Goal: Information Seeking & Learning: Compare options

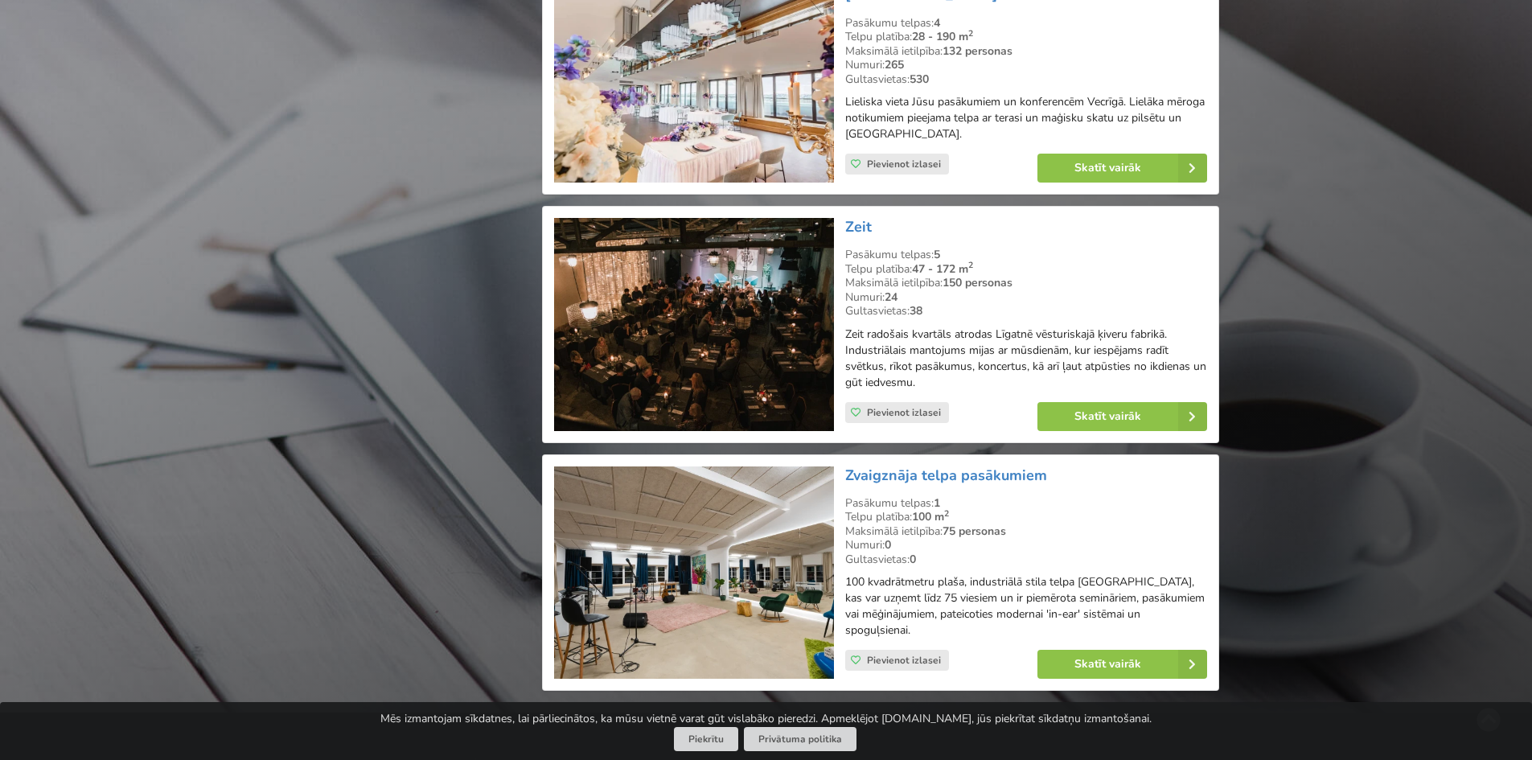
scroll to position [28875, 0]
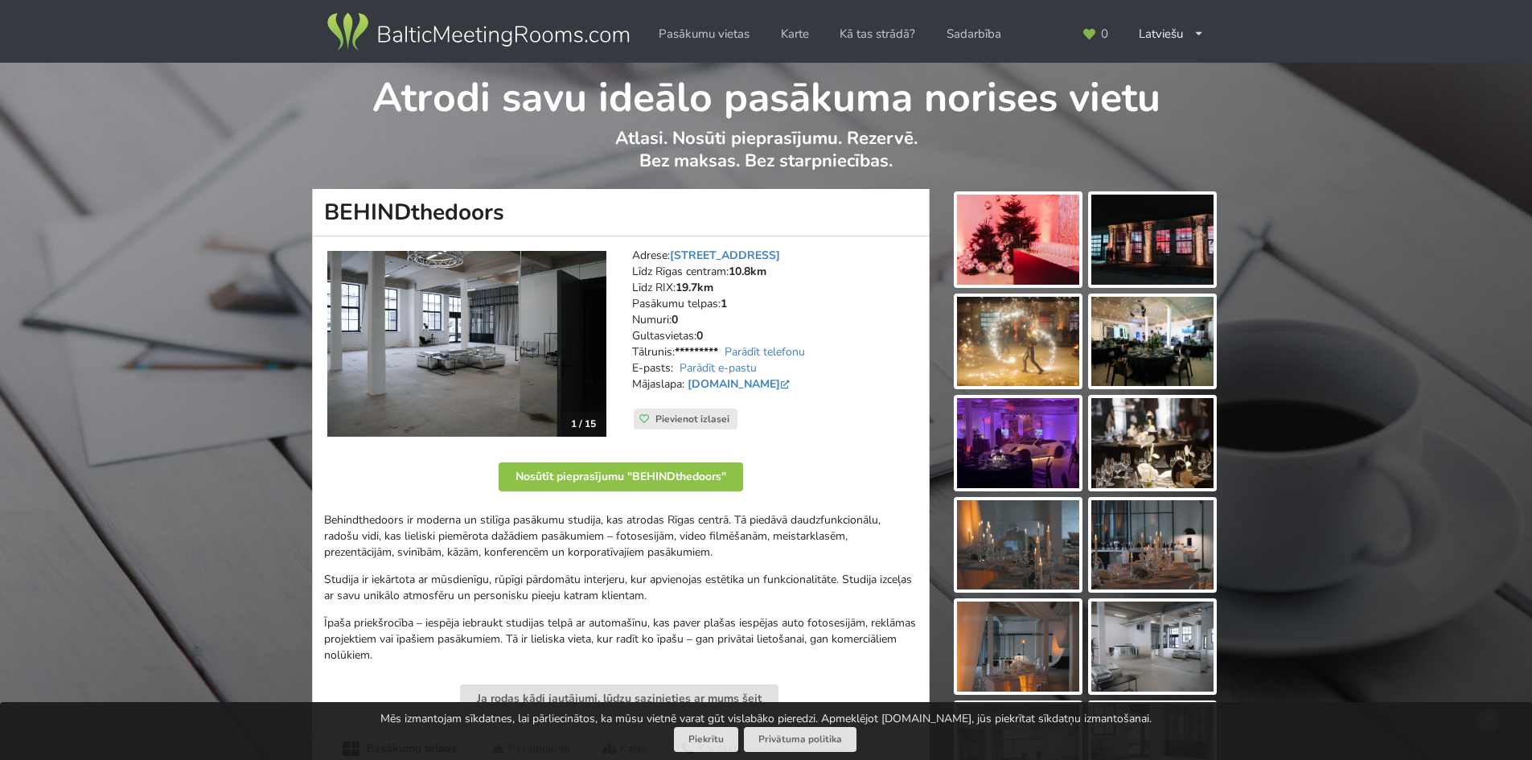
click at [557, 359] on img at bounding box center [466, 344] width 279 height 186
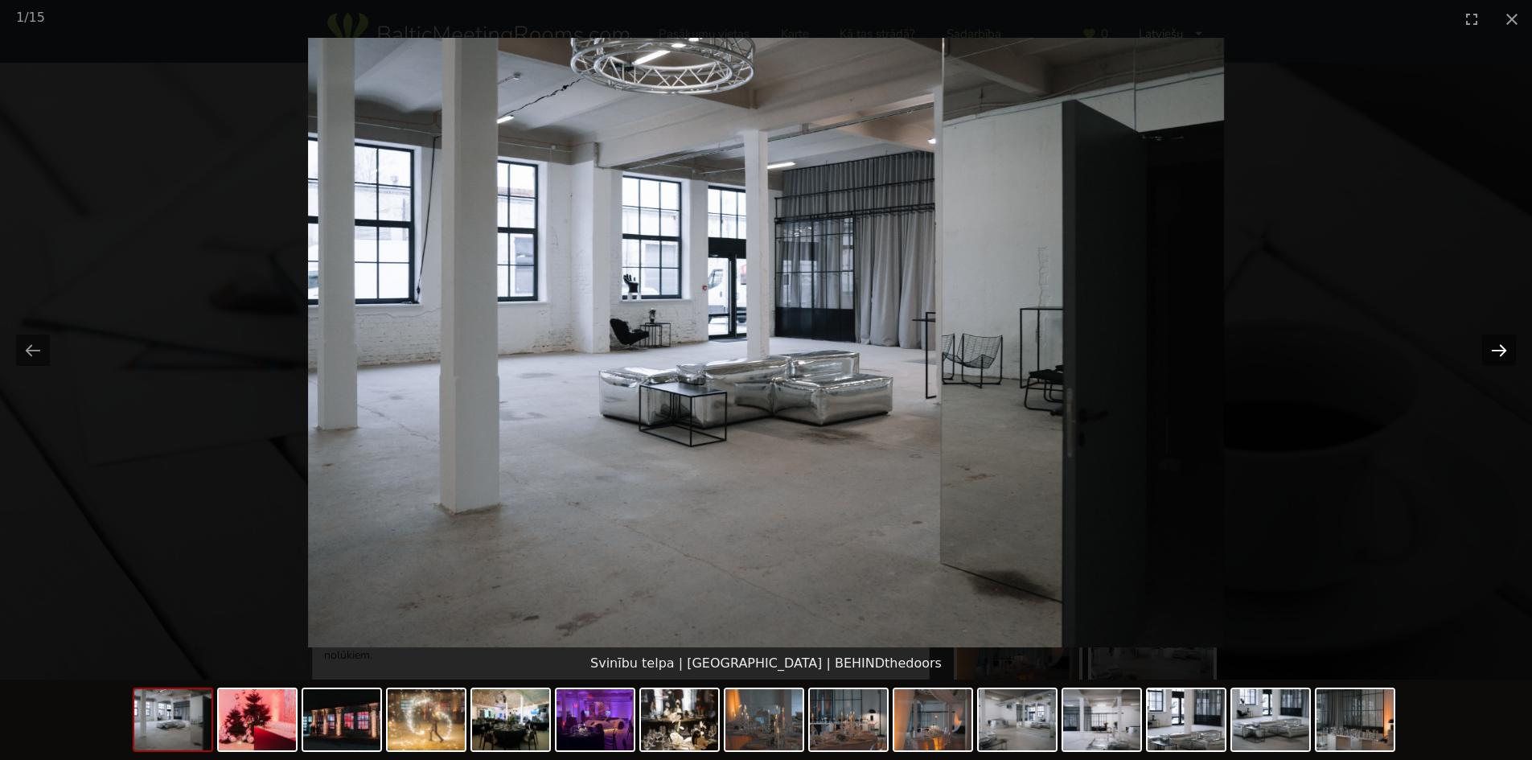
click at [1498, 349] on button "Next slide" at bounding box center [1499, 350] width 34 height 31
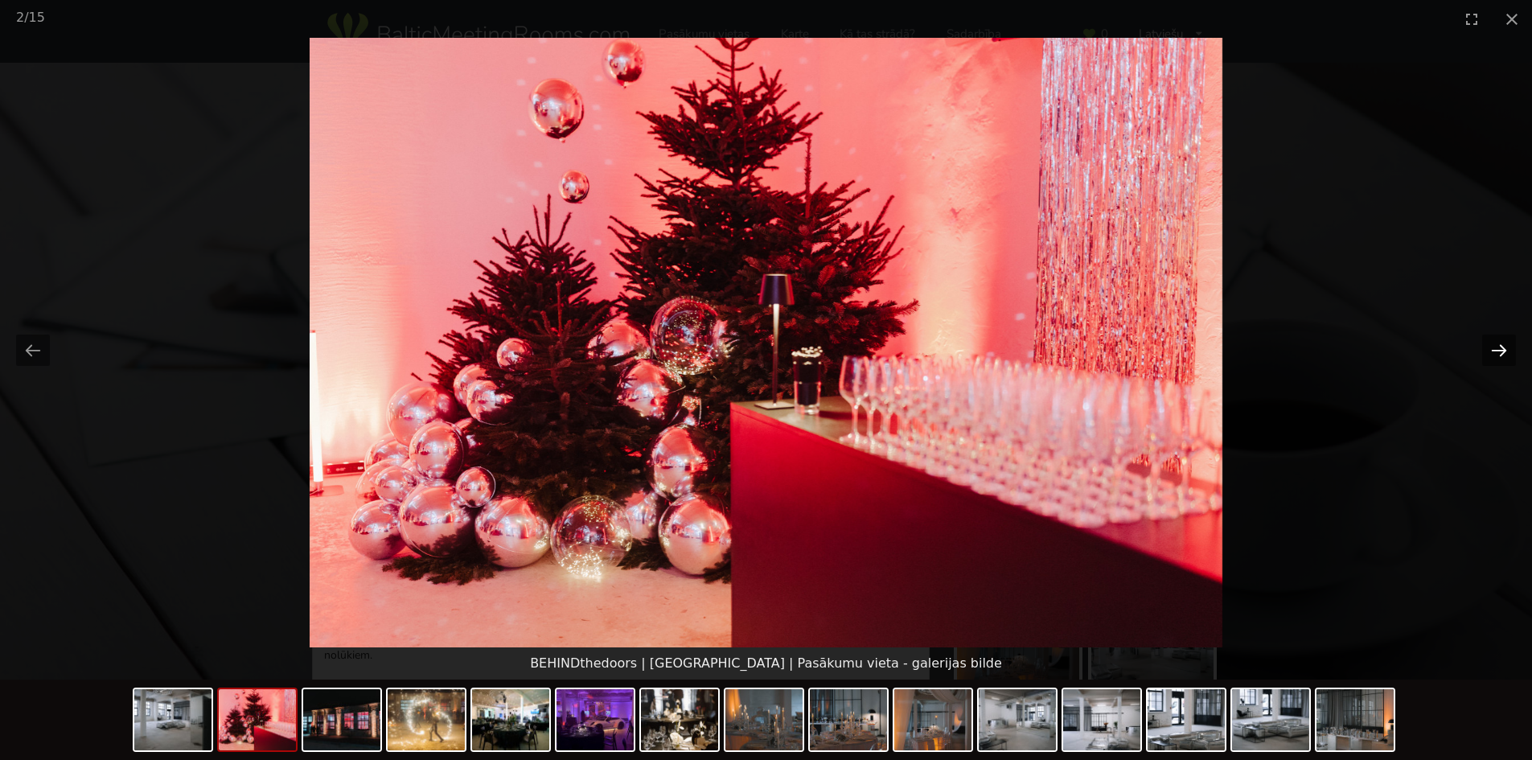
click at [1498, 349] on button "Next slide" at bounding box center [1499, 350] width 34 height 31
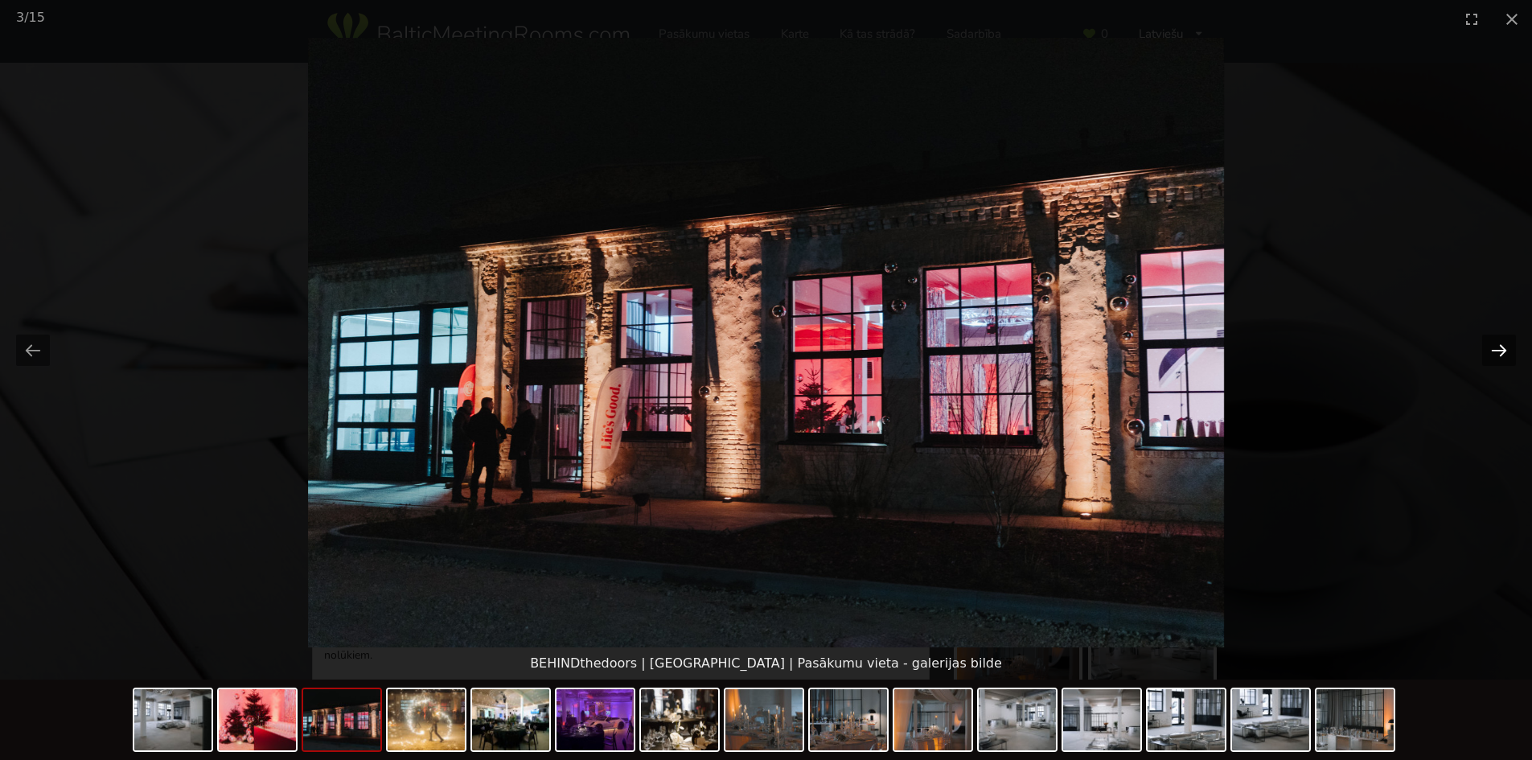
click at [1498, 349] on button "Next slide" at bounding box center [1499, 350] width 34 height 31
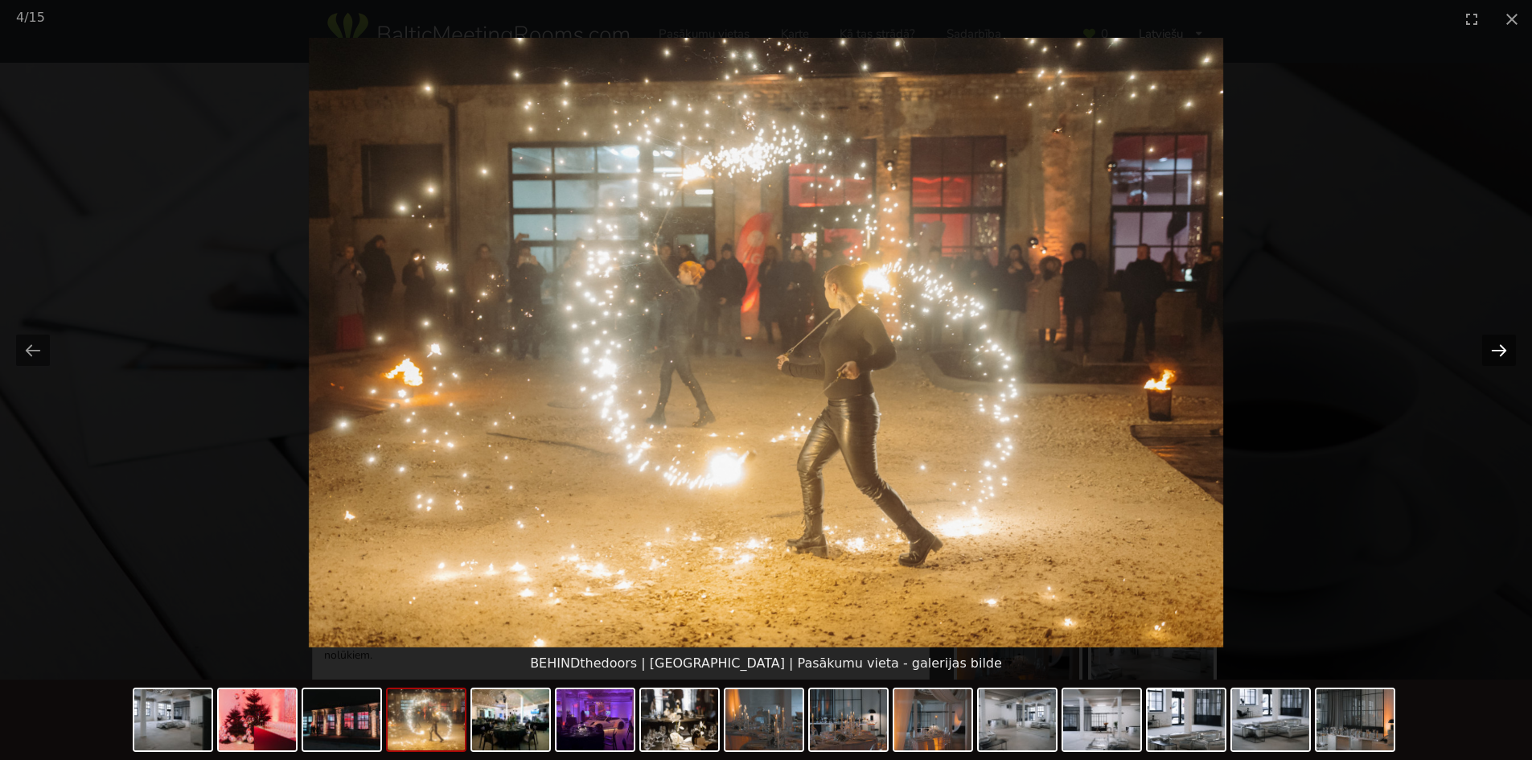
click at [1498, 349] on button "Next slide" at bounding box center [1499, 350] width 34 height 31
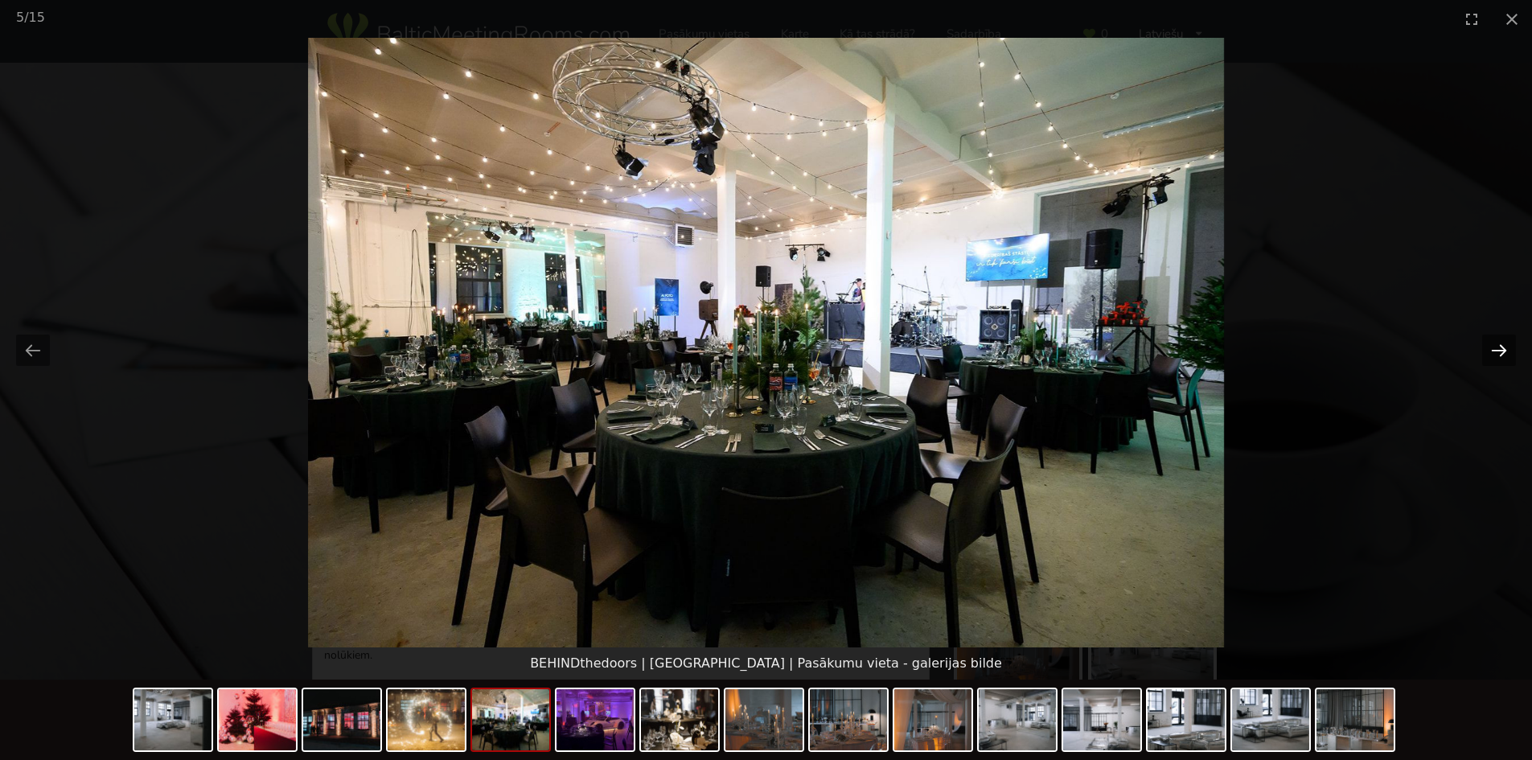
click at [1498, 349] on button "Next slide" at bounding box center [1499, 350] width 34 height 31
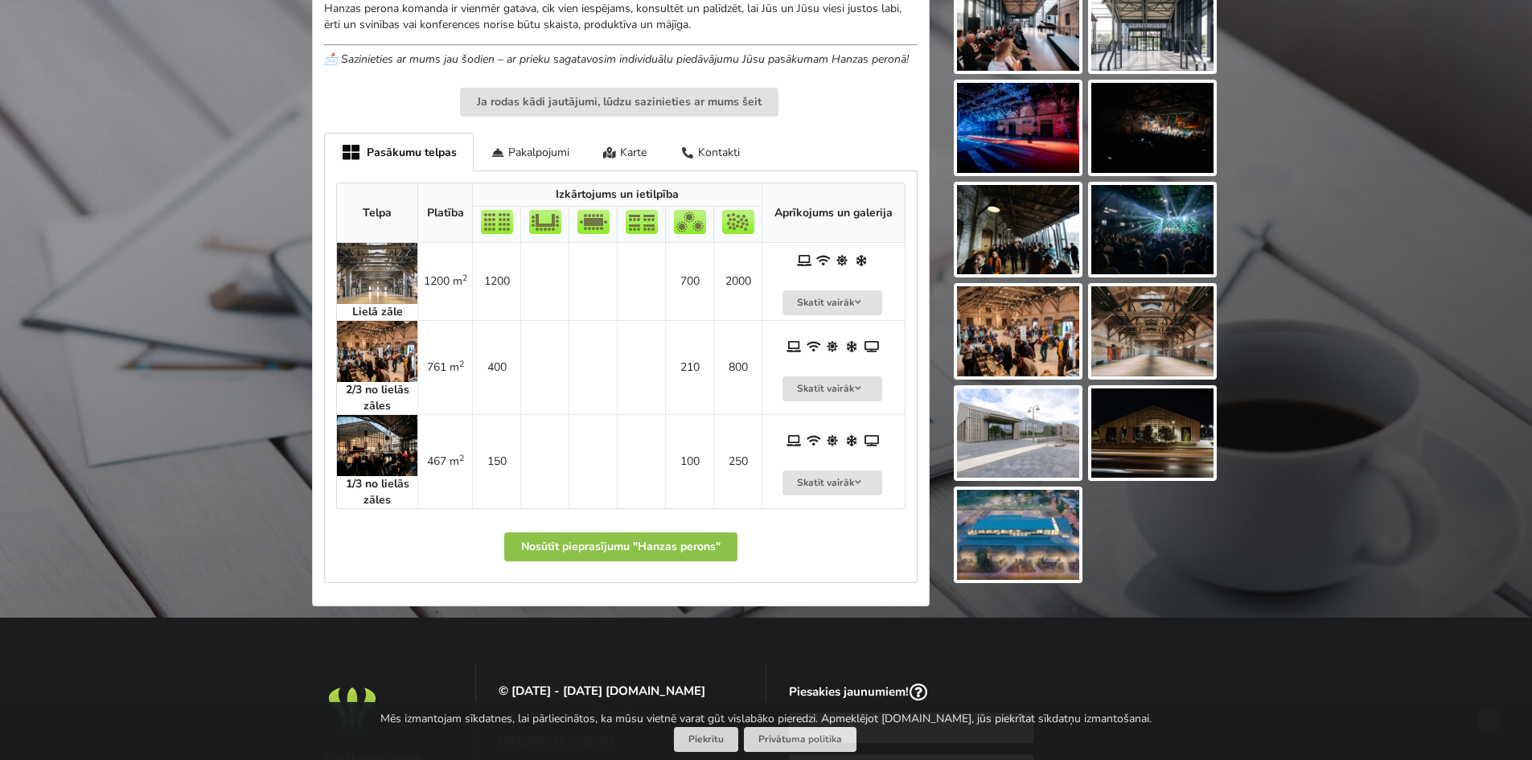
scroll to position [724, 0]
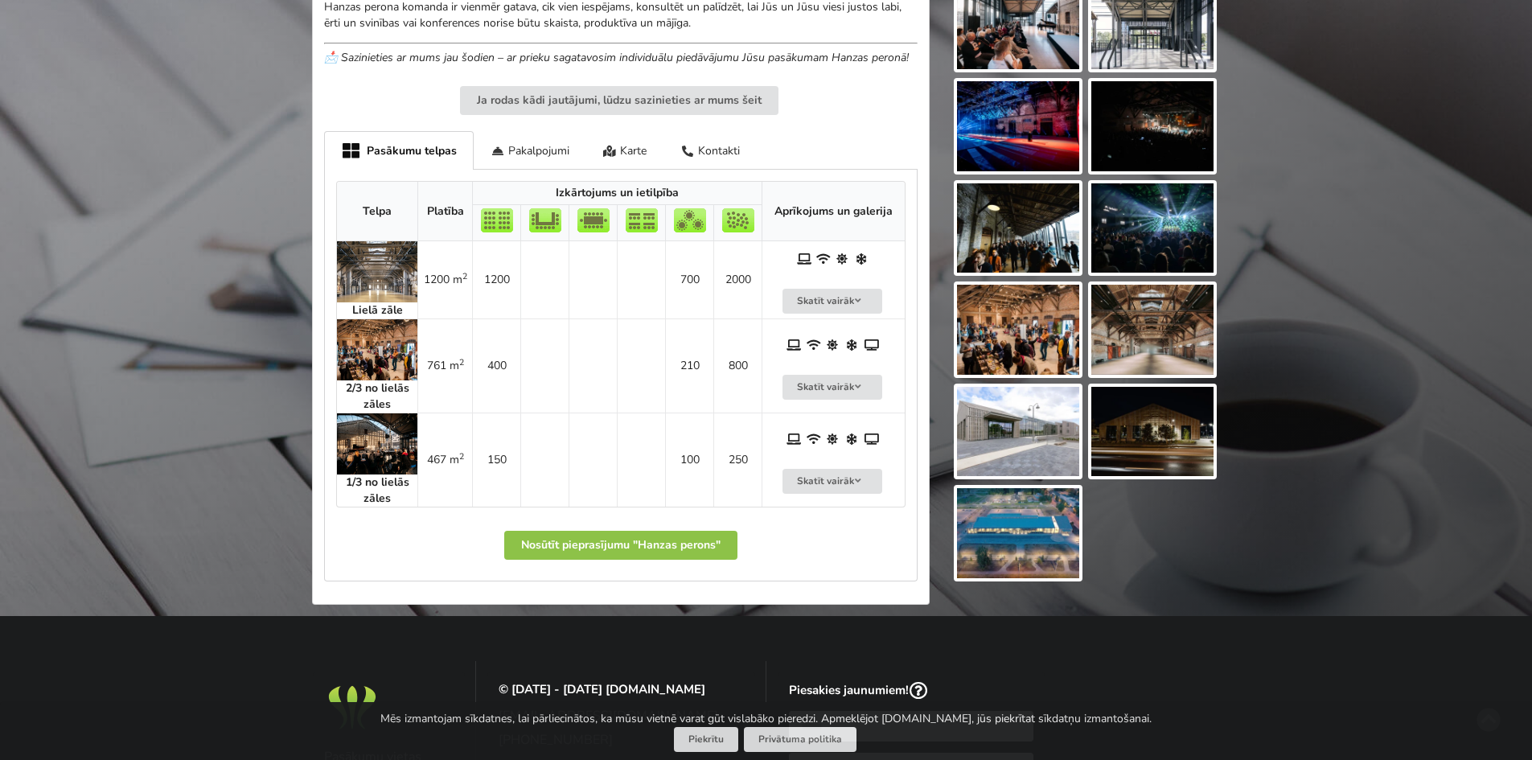
click at [361, 446] on img at bounding box center [377, 443] width 80 height 61
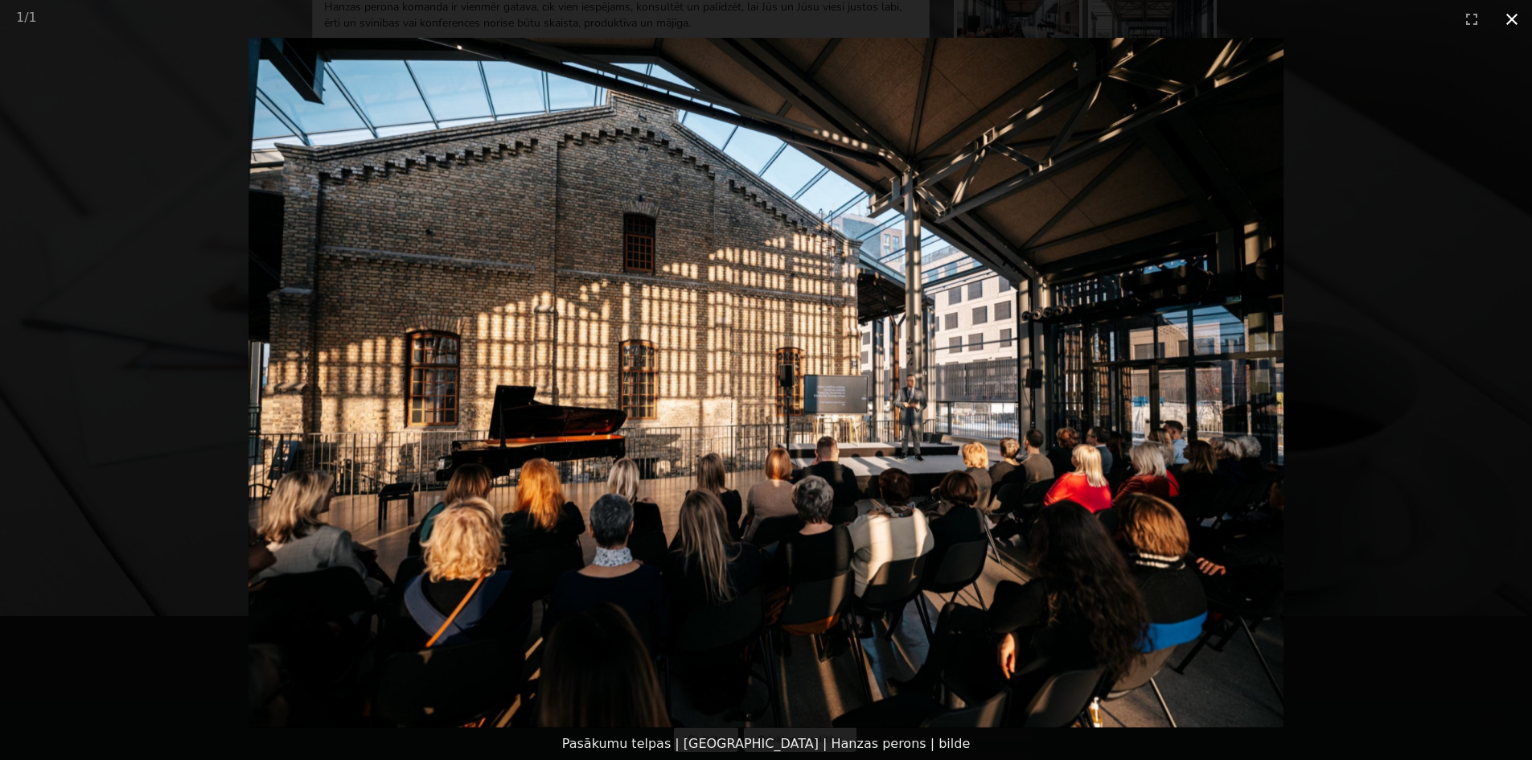
click at [1522, 18] on button "Close gallery" at bounding box center [1512, 19] width 40 height 38
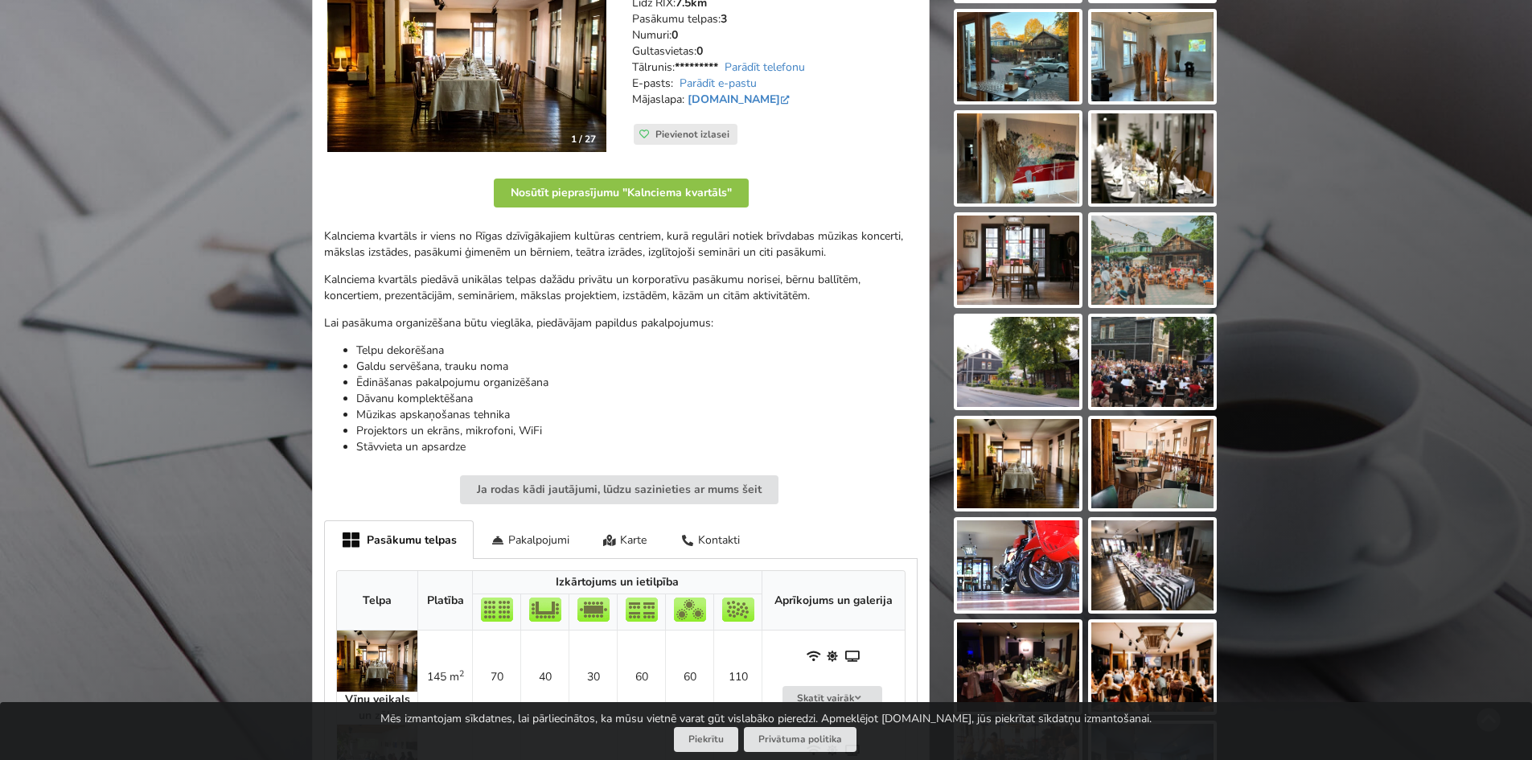
scroll to position [80, 0]
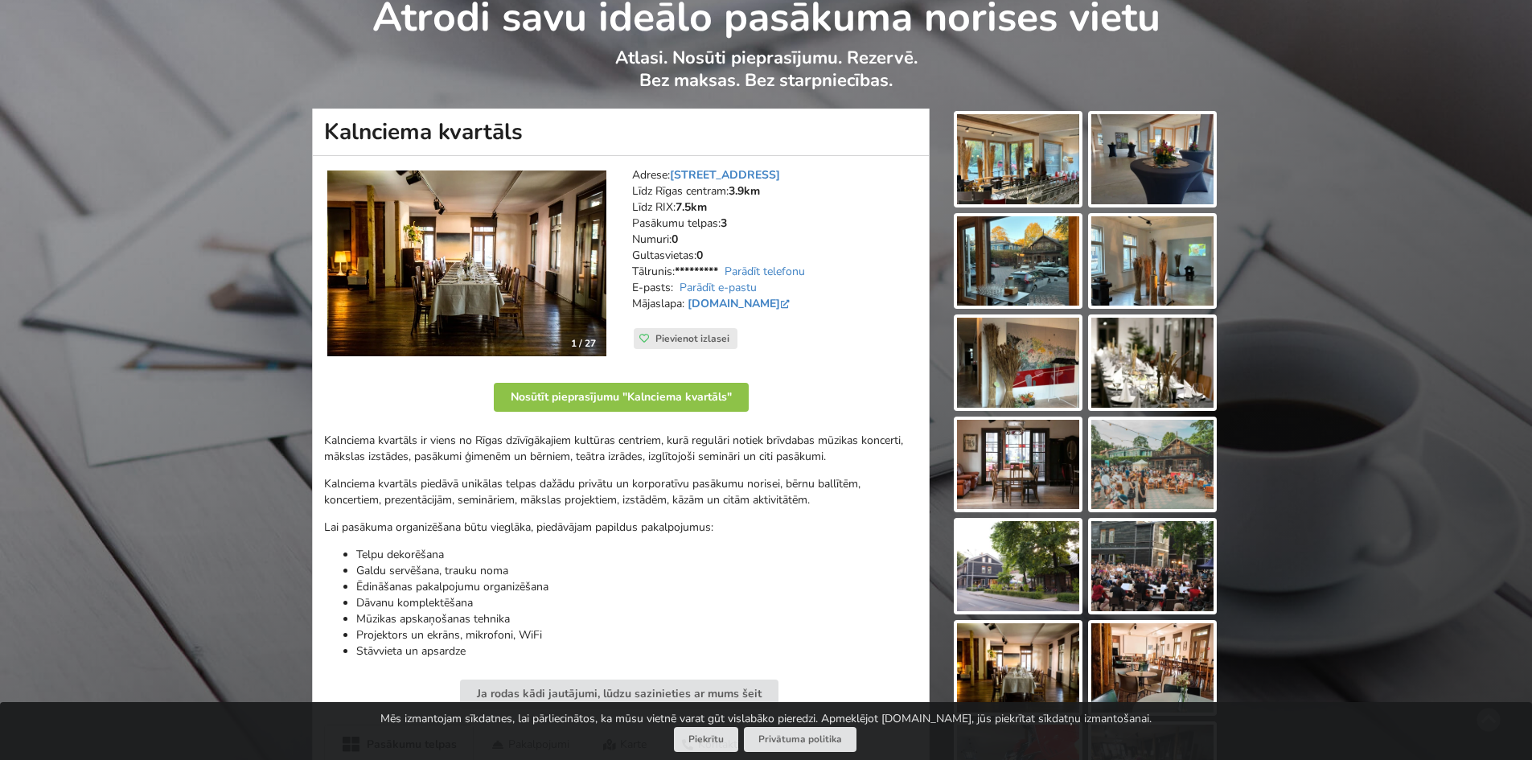
click at [475, 314] on img at bounding box center [466, 264] width 279 height 187
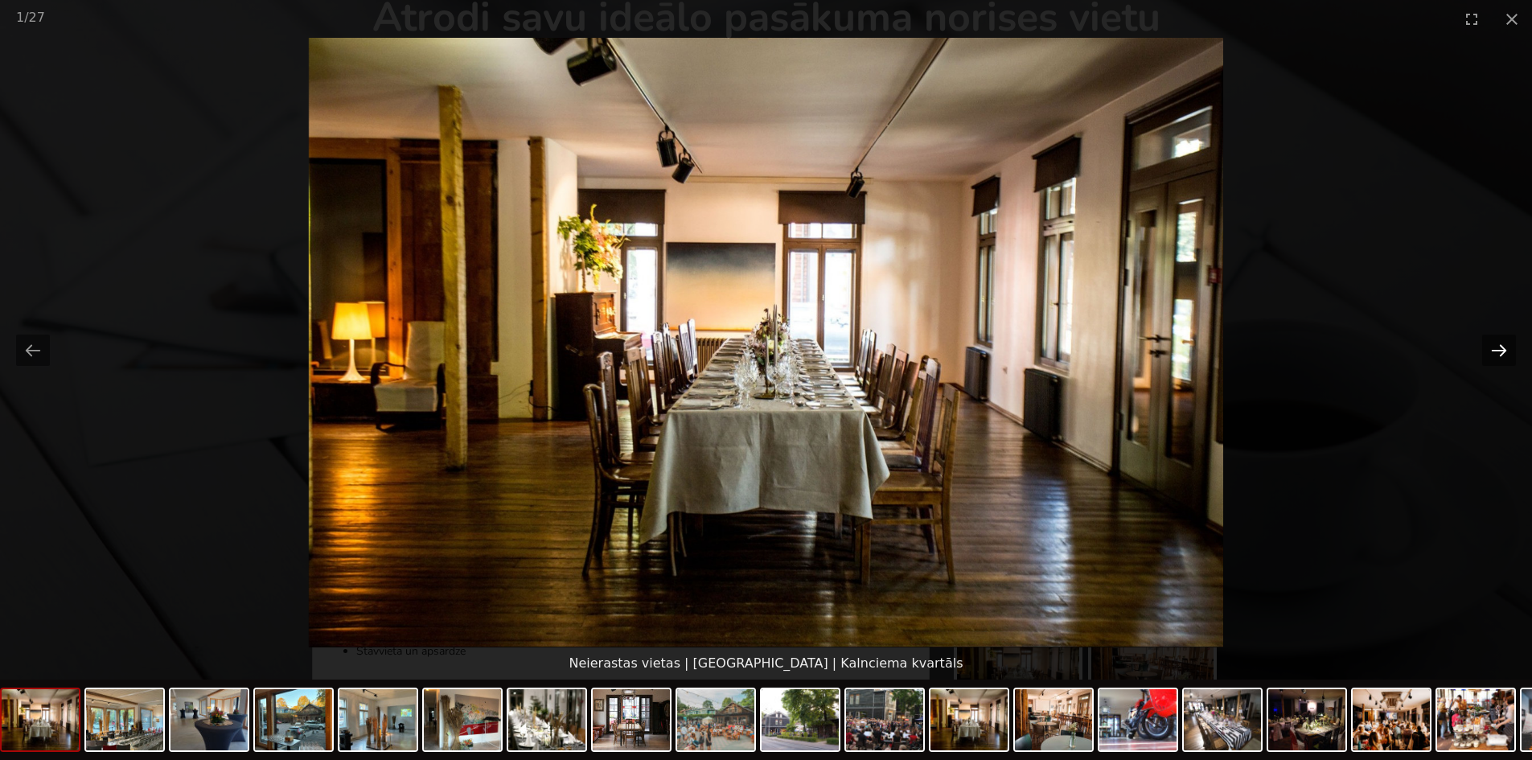
click at [1504, 348] on button "Next slide" at bounding box center [1499, 350] width 34 height 31
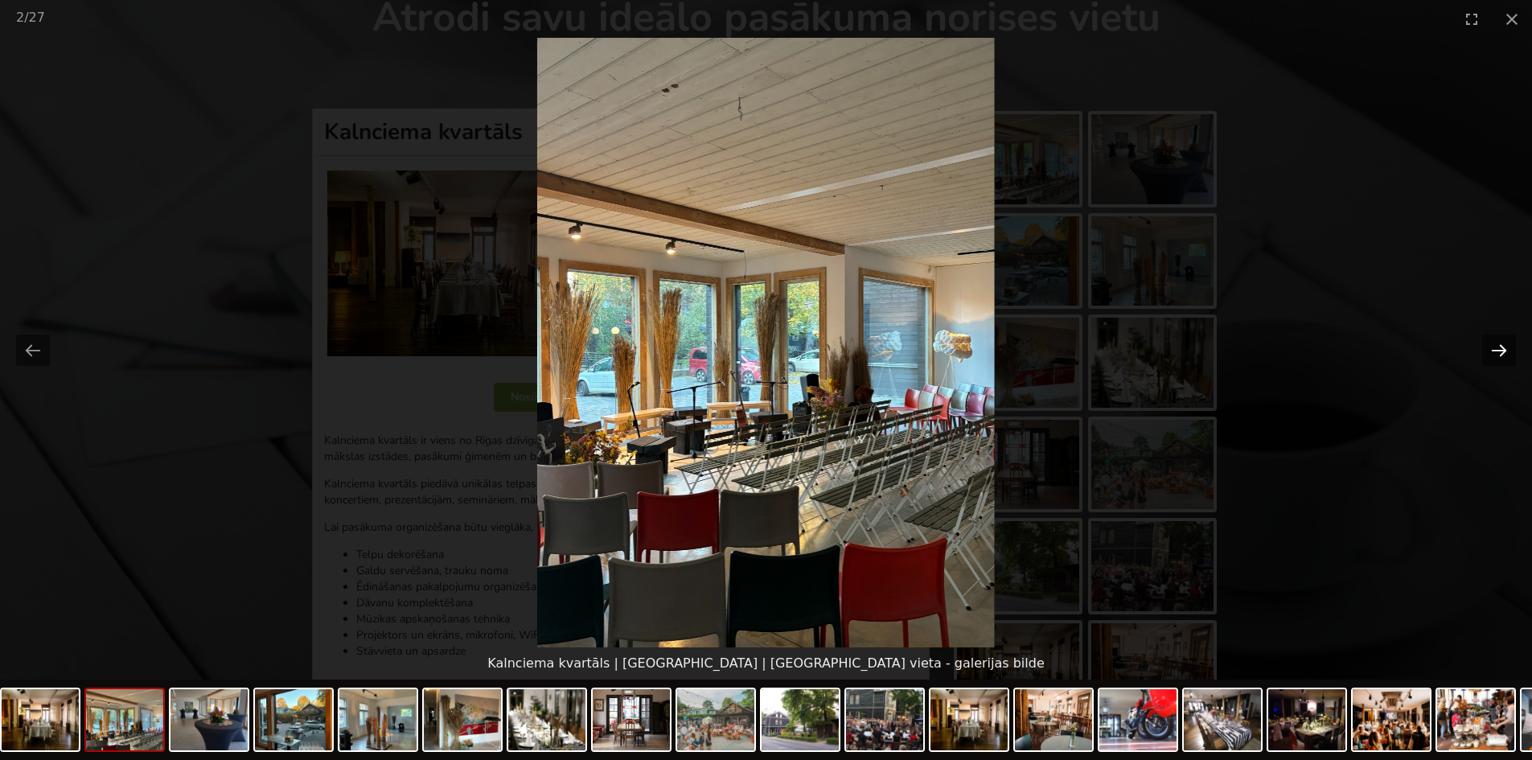
click at [1501, 349] on button "Next slide" at bounding box center [1499, 350] width 34 height 31
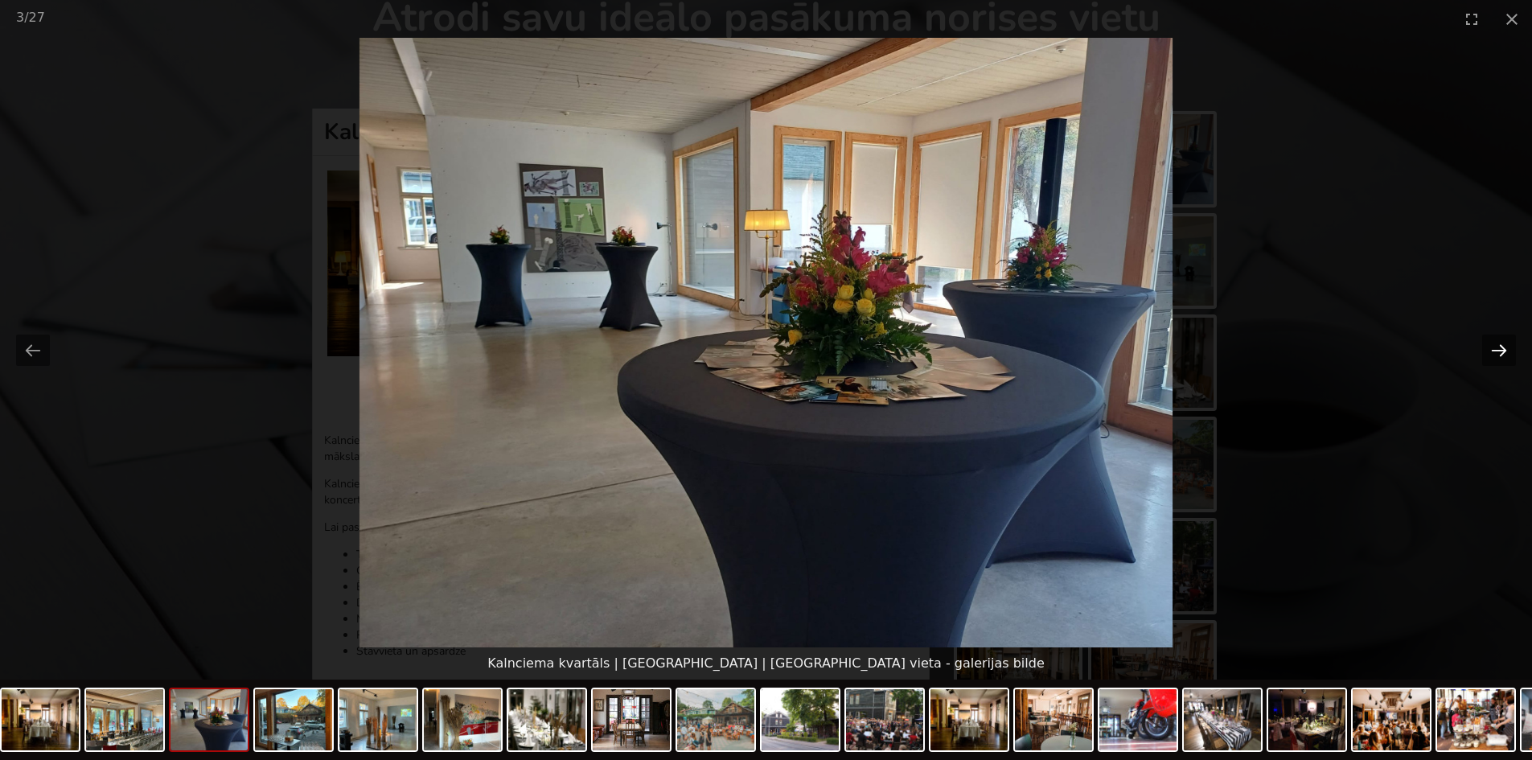
click at [1501, 349] on button "Next slide" at bounding box center [1499, 350] width 34 height 31
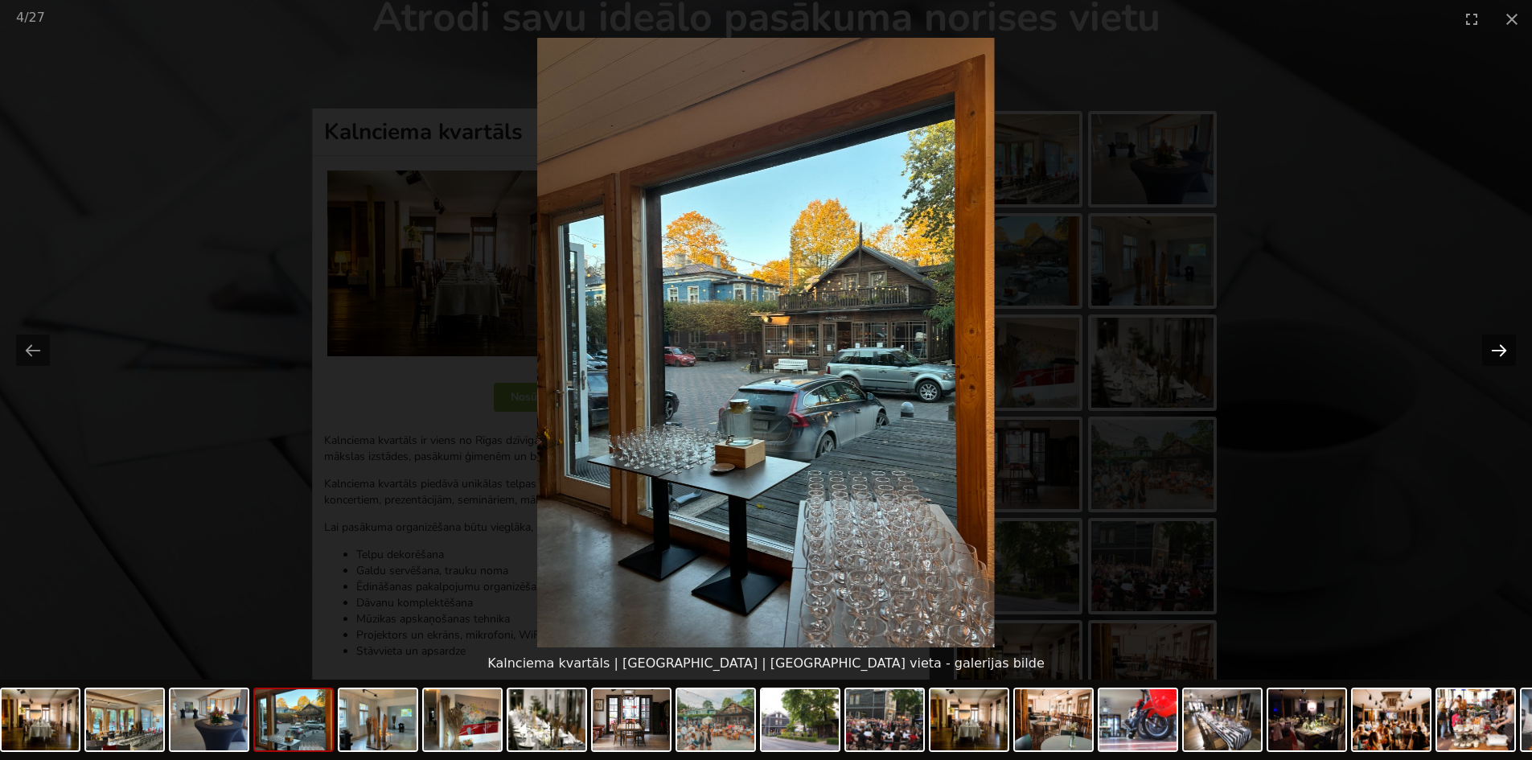
click at [1501, 349] on button "Next slide" at bounding box center [1499, 350] width 34 height 31
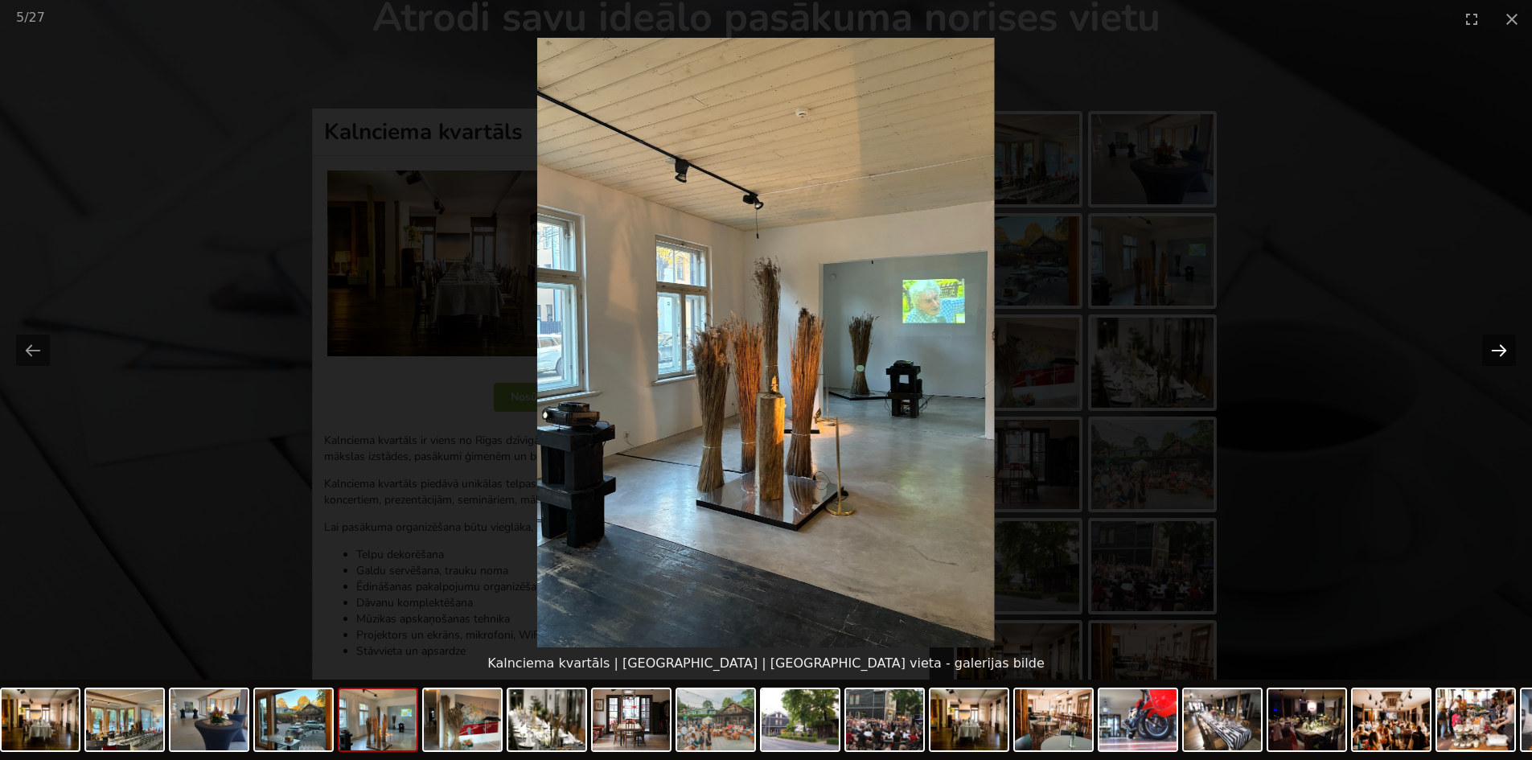
click at [1501, 349] on button "Next slide" at bounding box center [1499, 350] width 34 height 31
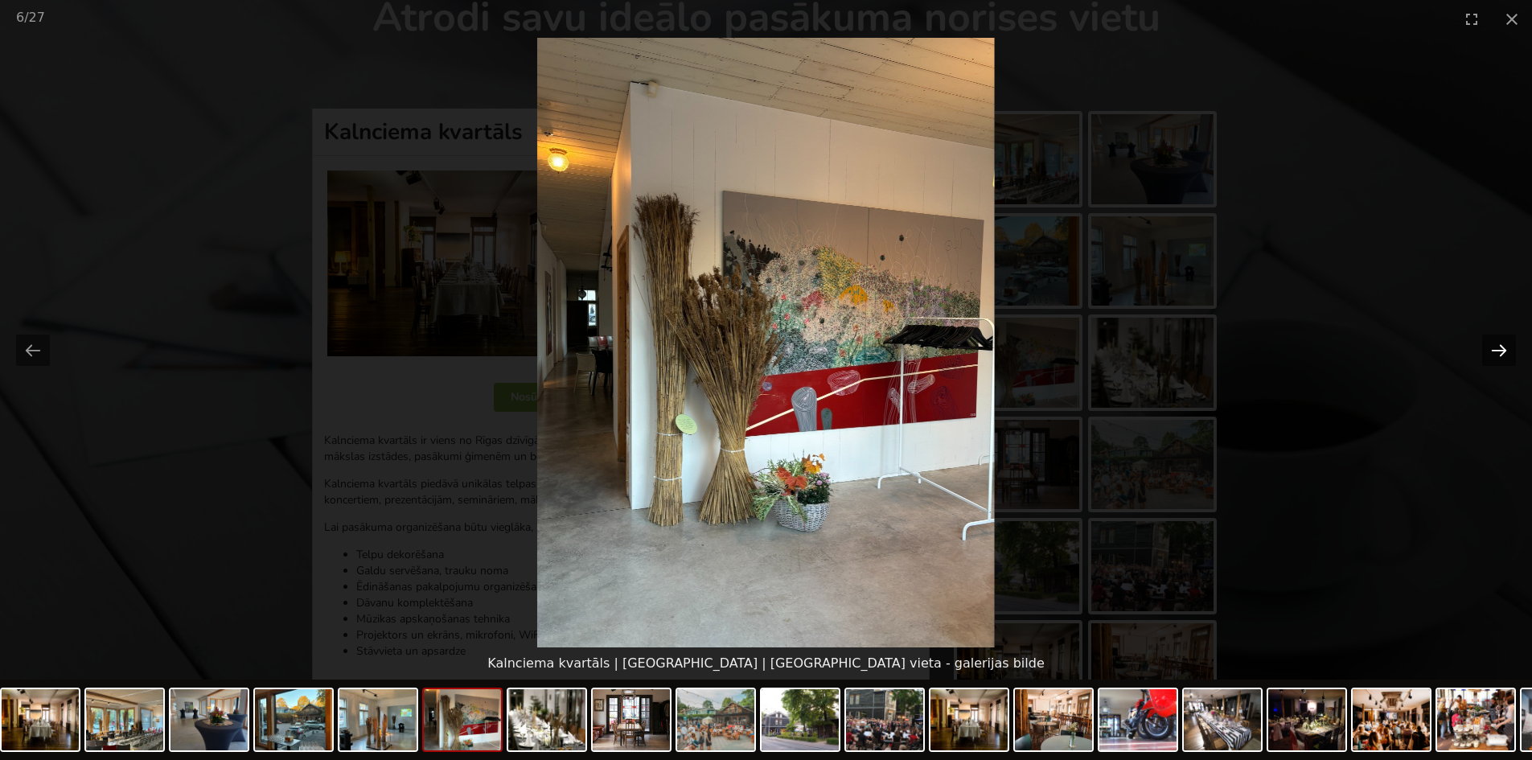
click at [1501, 349] on button "Next slide" at bounding box center [1499, 350] width 34 height 31
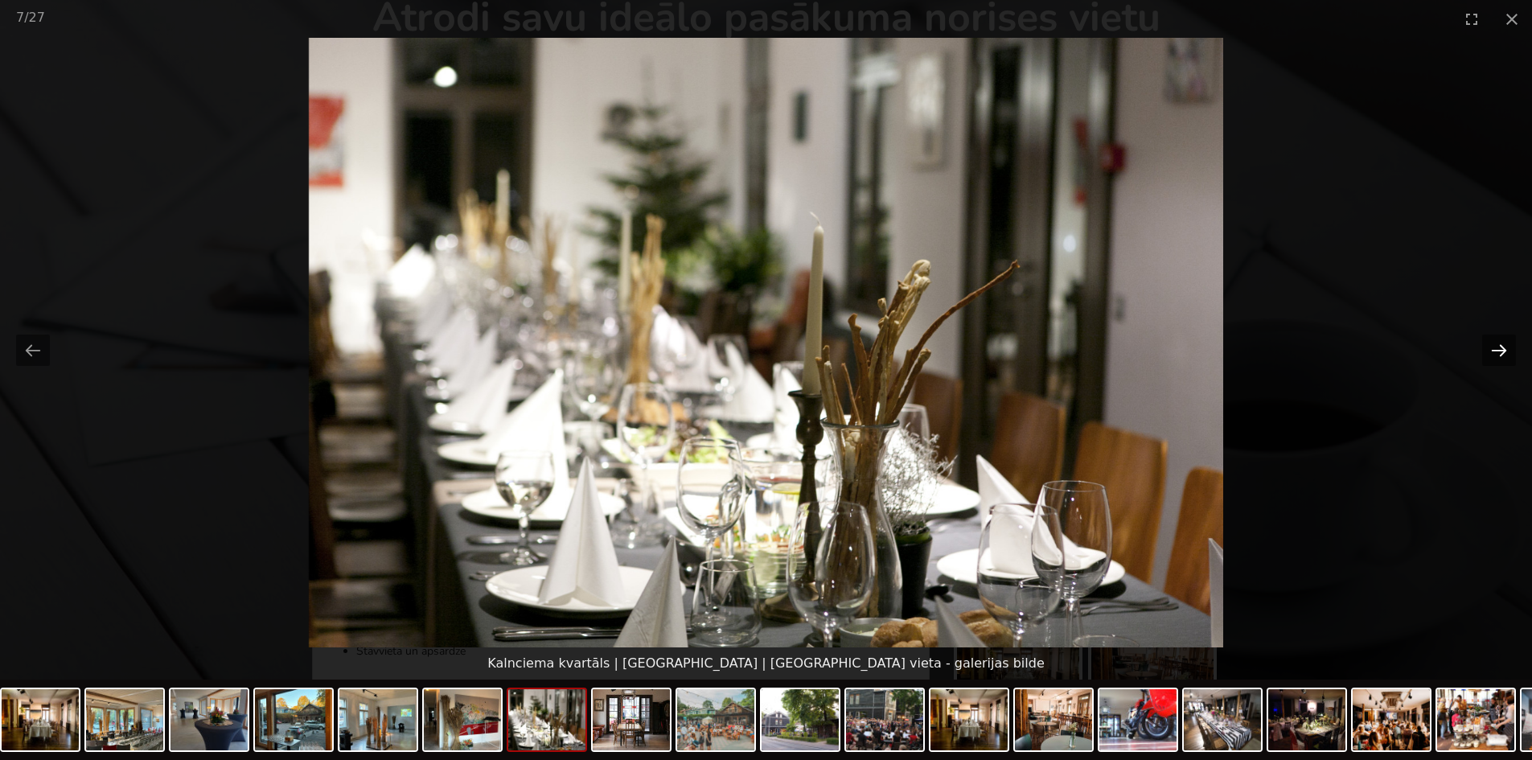
click at [1501, 349] on button "Next slide" at bounding box center [1499, 350] width 34 height 31
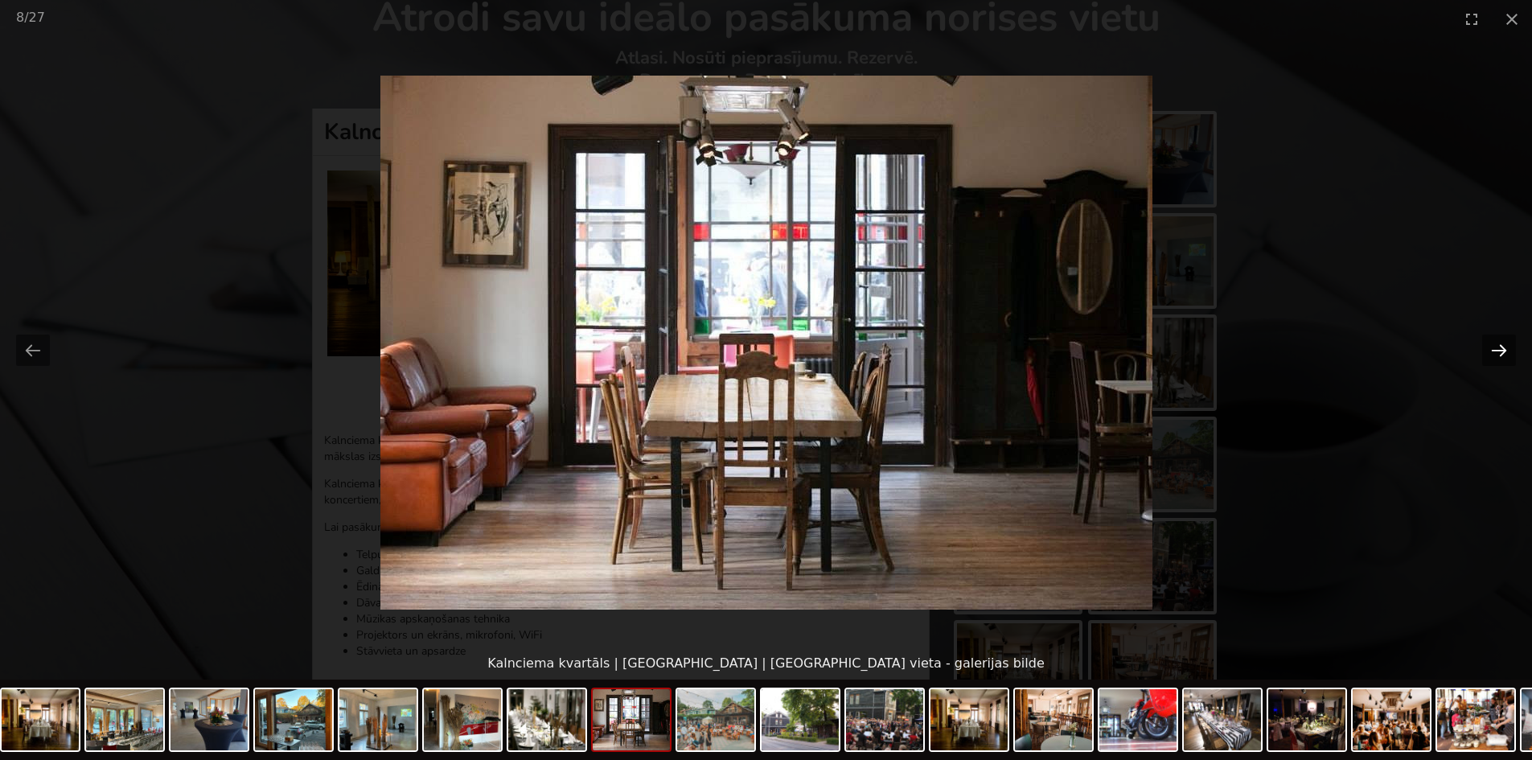
click at [1501, 349] on button "Next slide" at bounding box center [1499, 350] width 34 height 31
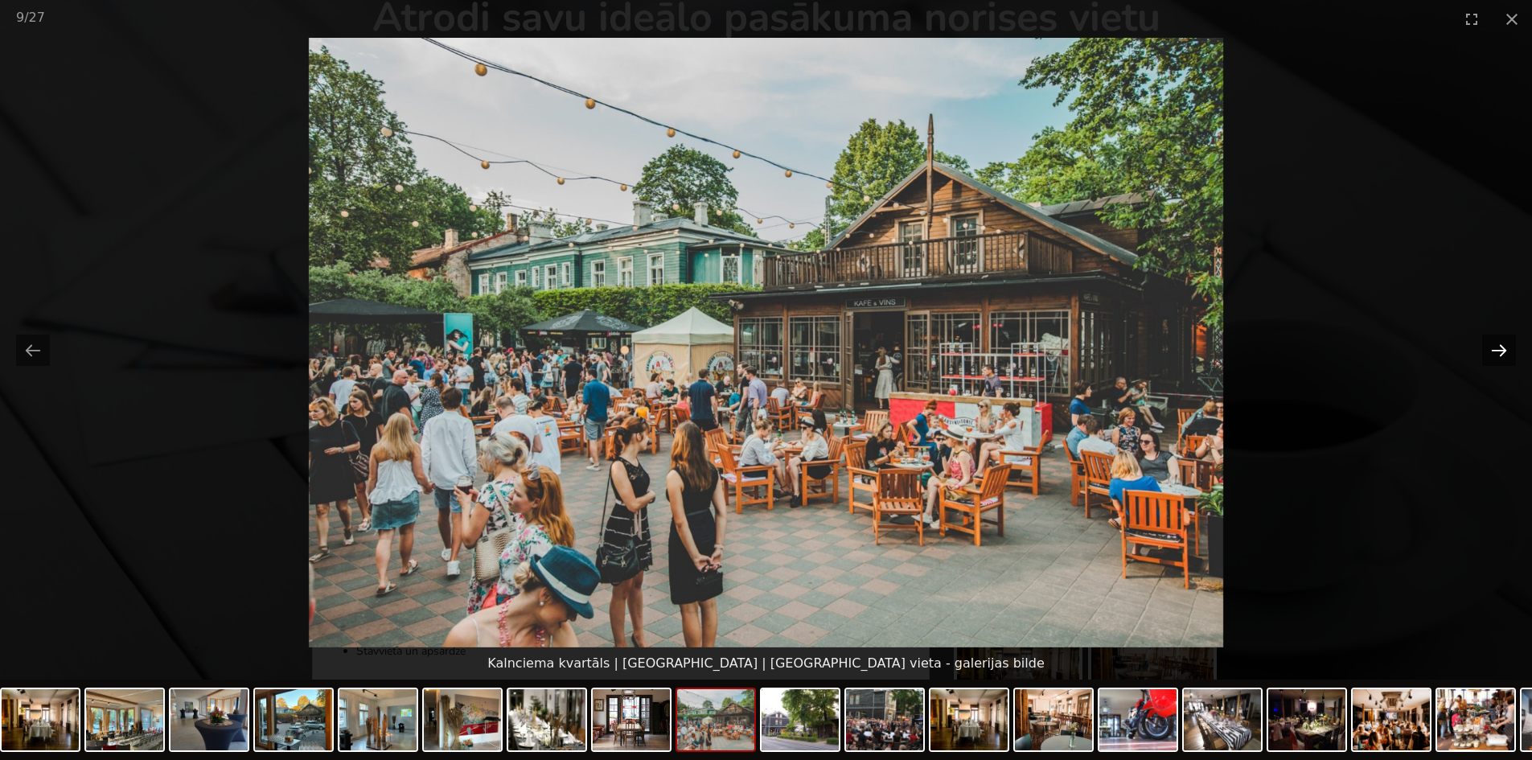
click at [1498, 345] on button "Next slide" at bounding box center [1499, 350] width 34 height 31
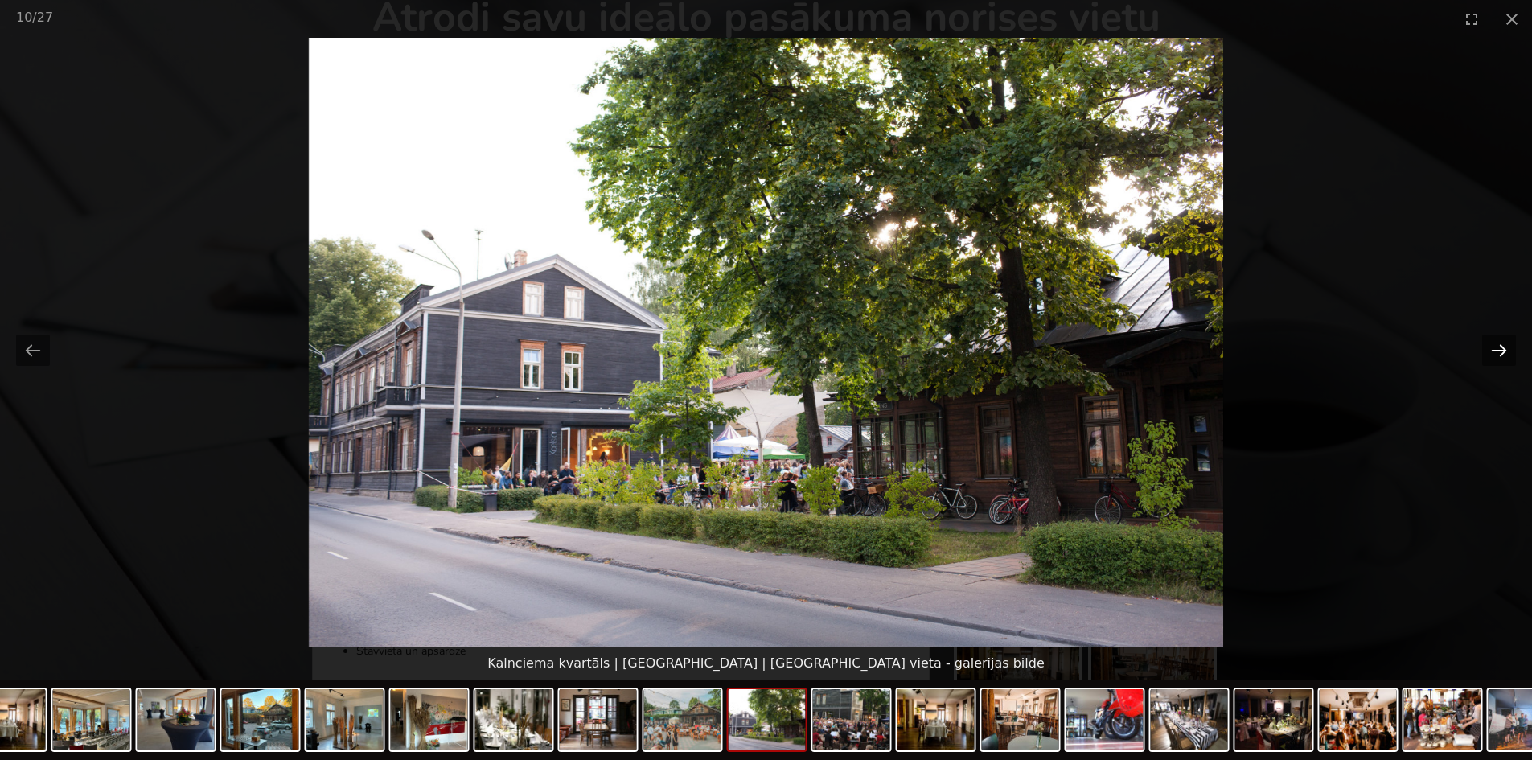
click at [1502, 336] on button "Next slide" at bounding box center [1499, 350] width 34 height 31
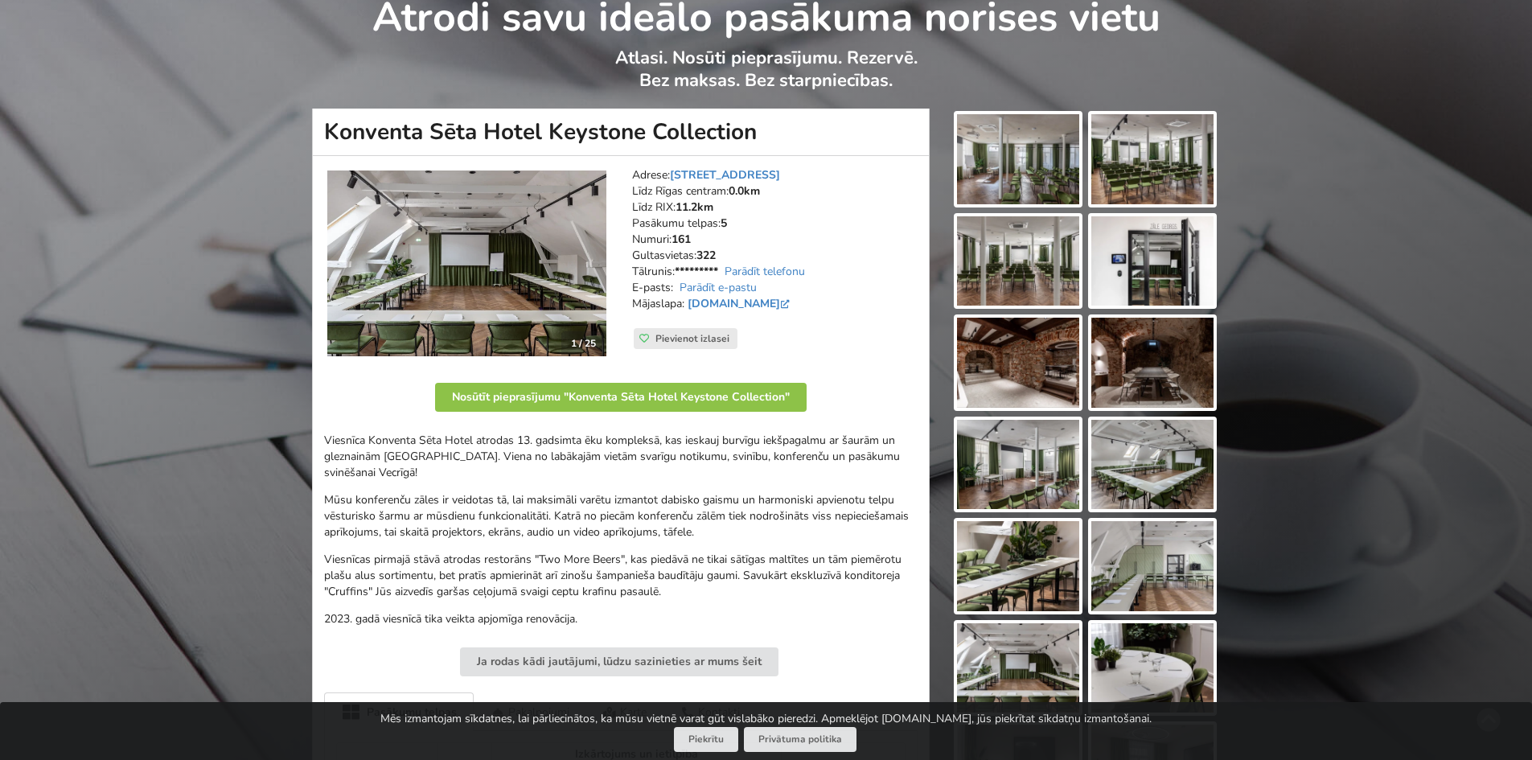
scroll to position [483, 0]
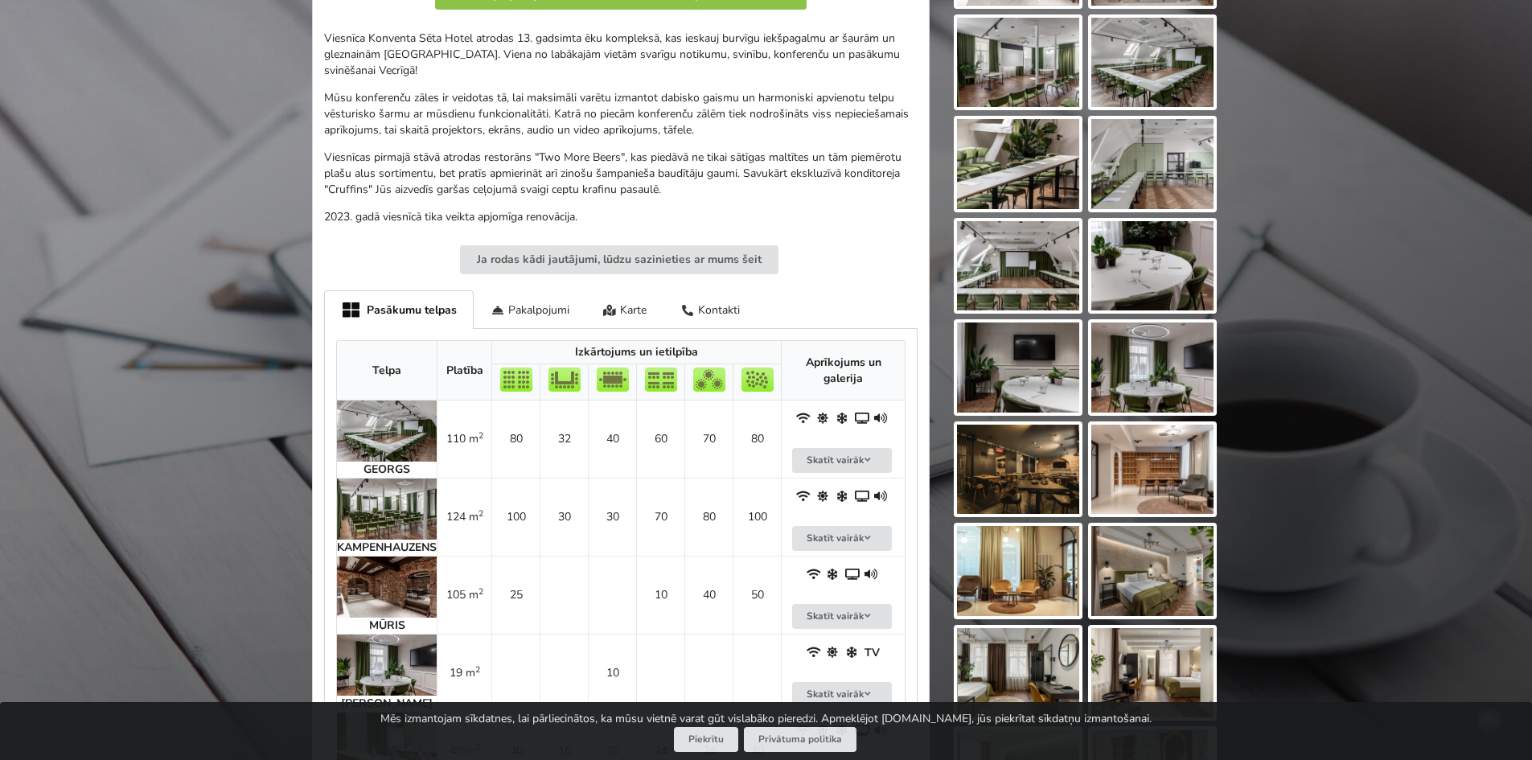
click at [376, 435] on img at bounding box center [387, 431] width 100 height 61
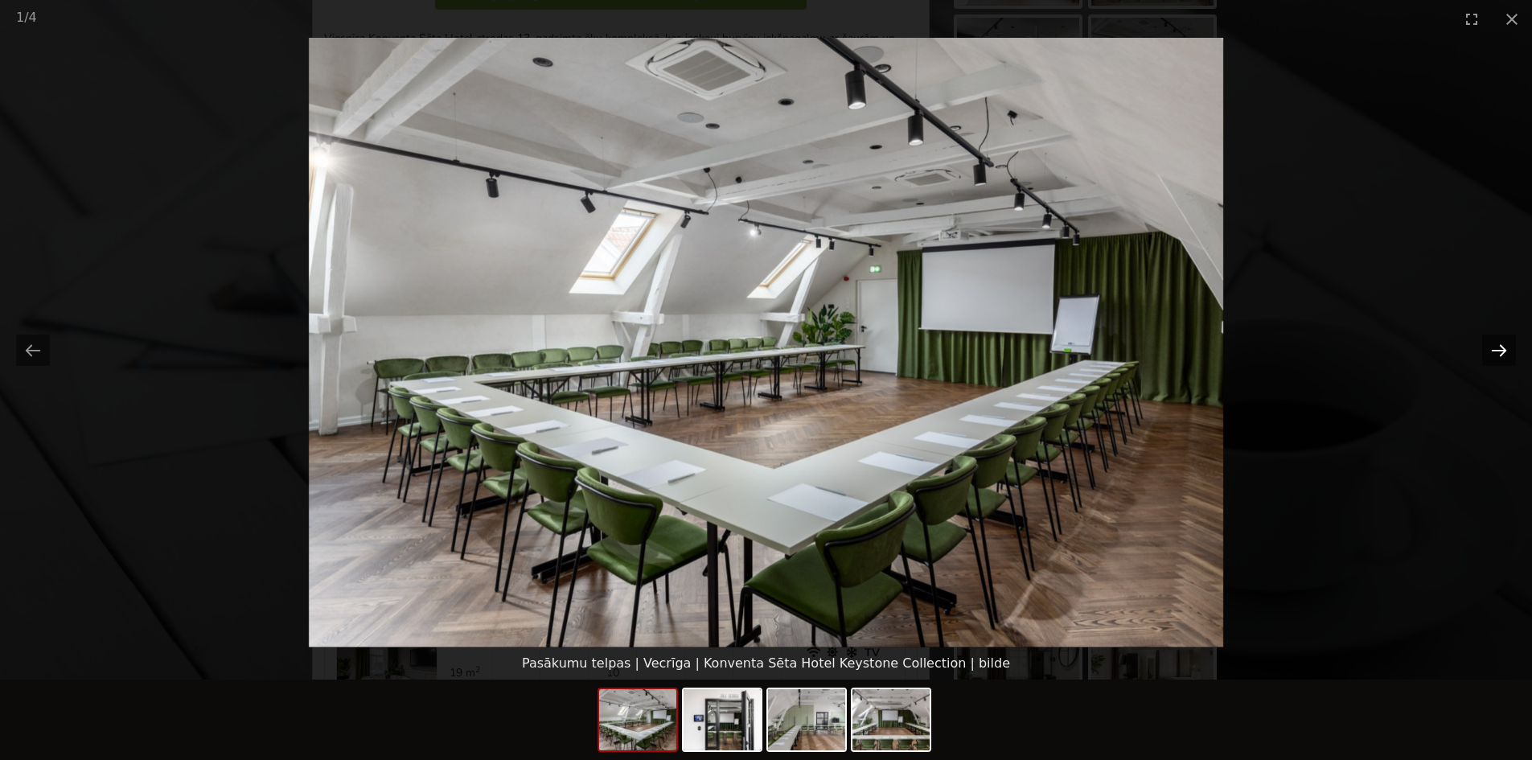
click at [1508, 351] on button "Next slide" at bounding box center [1499, 350] width 34 height 31
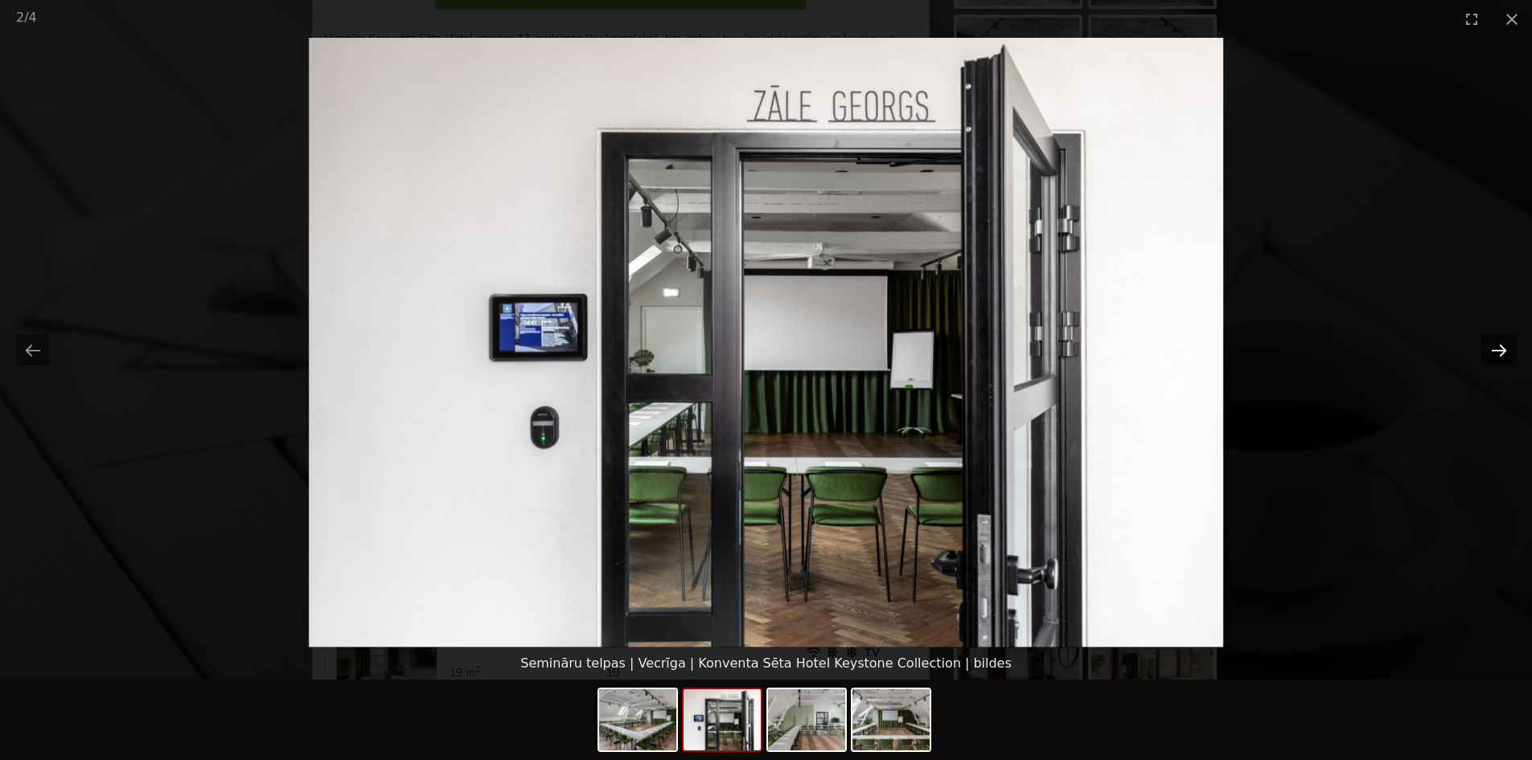
click at [1508, 351] on button "Next slide" at bounding box center [1499, 350] width 34 height 31
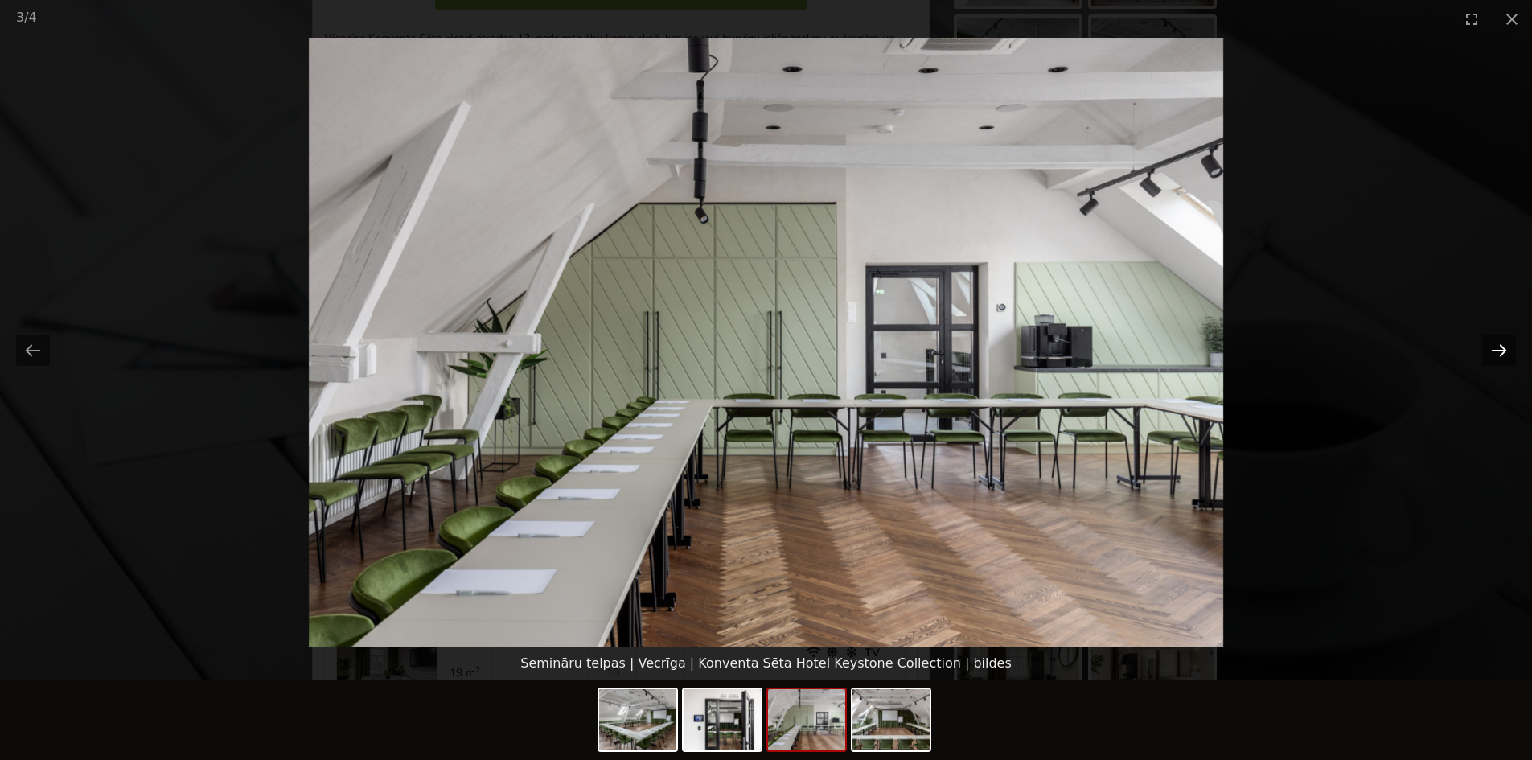
click at [1508, 356] on button "Next slide" at bounding box center [1499, 350] width 34 height 31
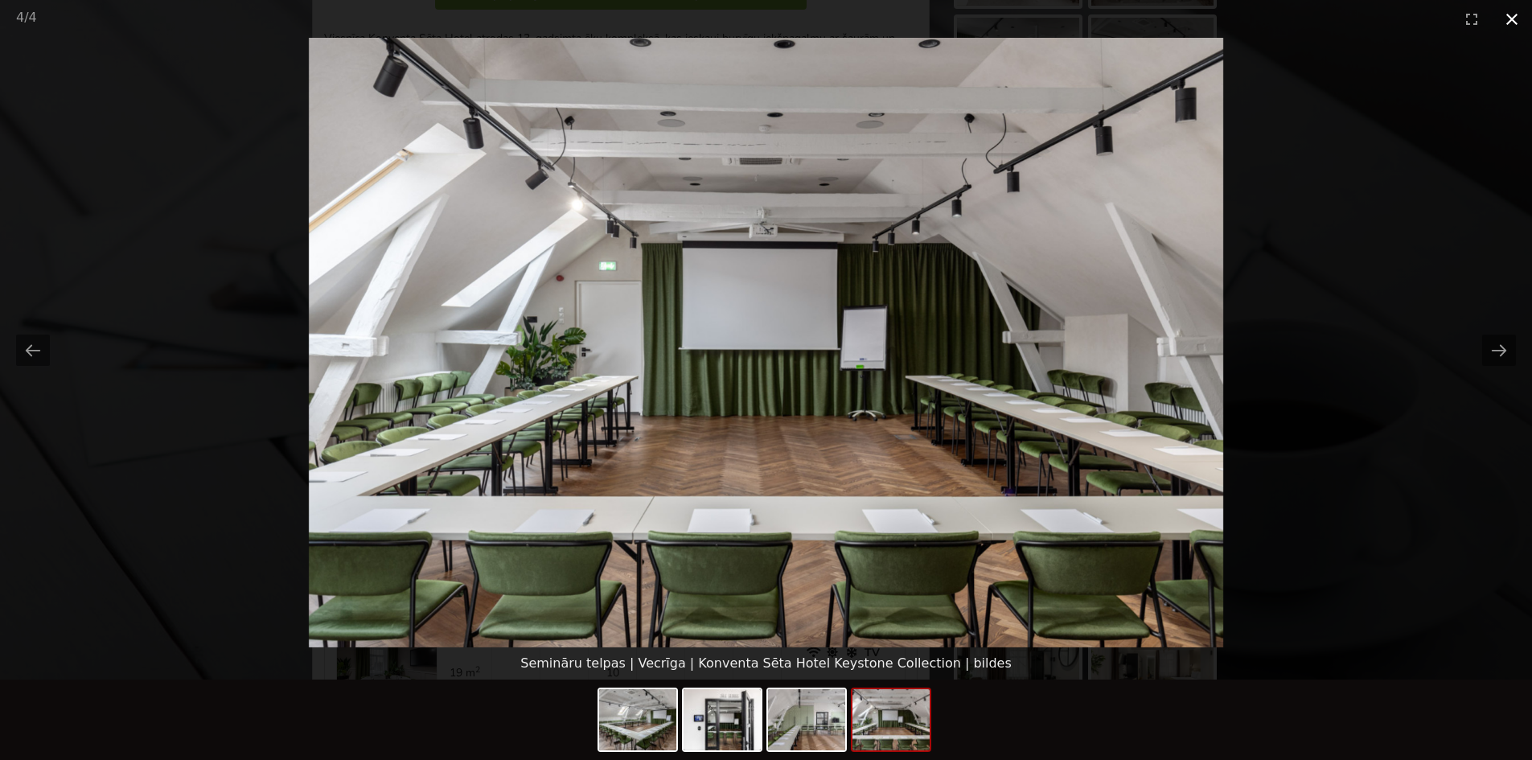
click at [1511, 19] on button "Close gallery" at bounding box center [1512, 19] width 40 height 38
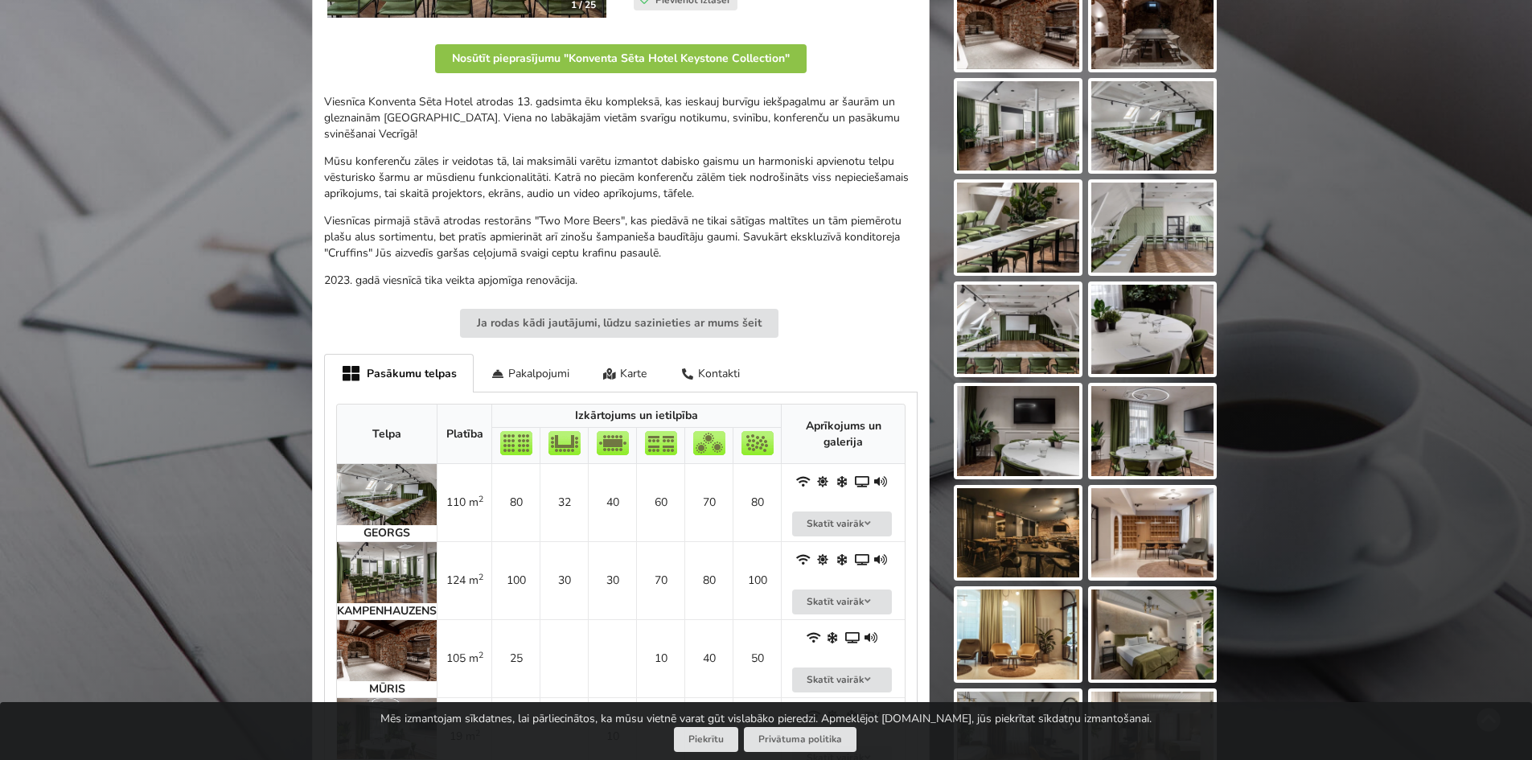
scroll to position [80, 0]
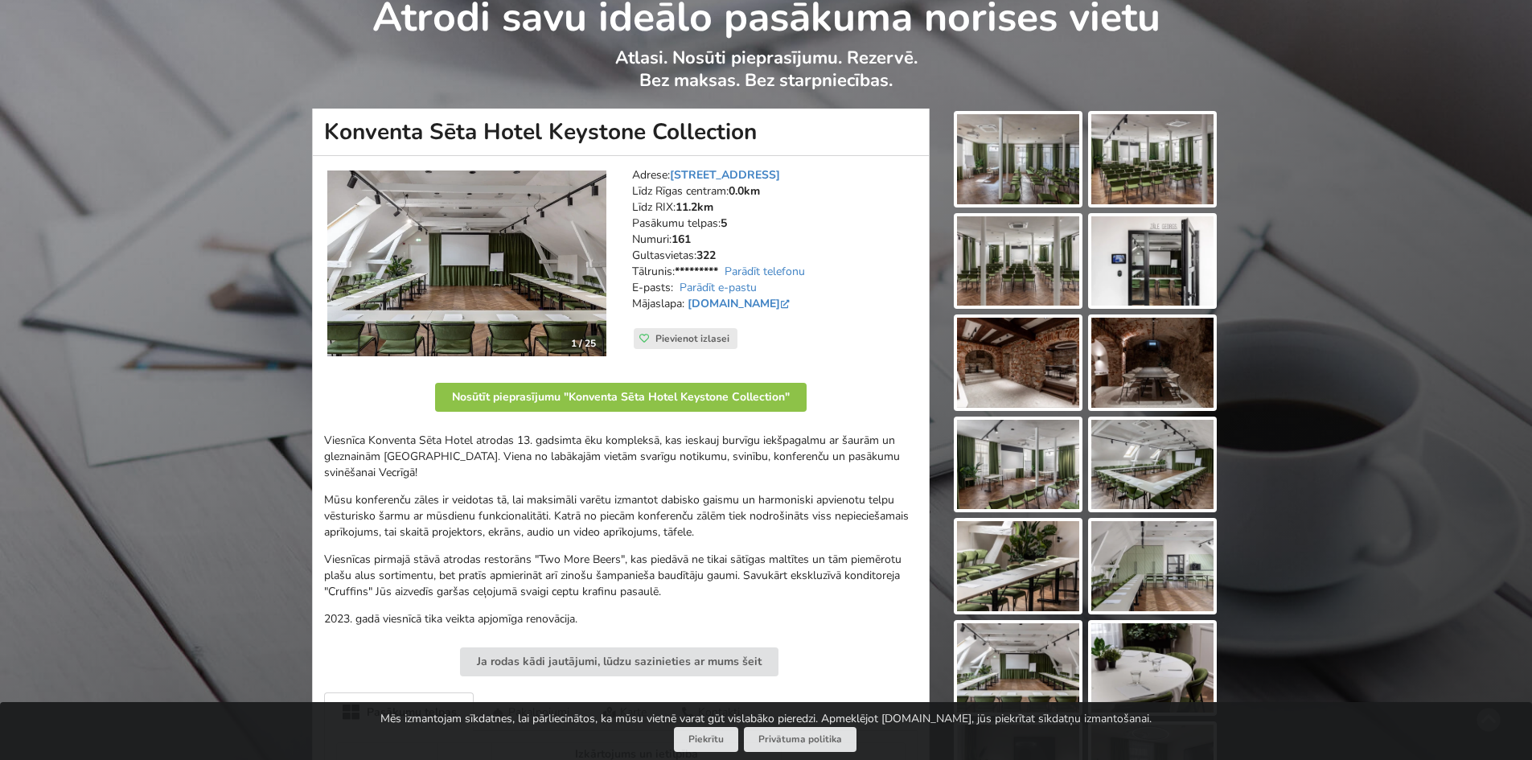
click at [1116, 172] on img at bounding box center [1152, 159] width 122 height 90
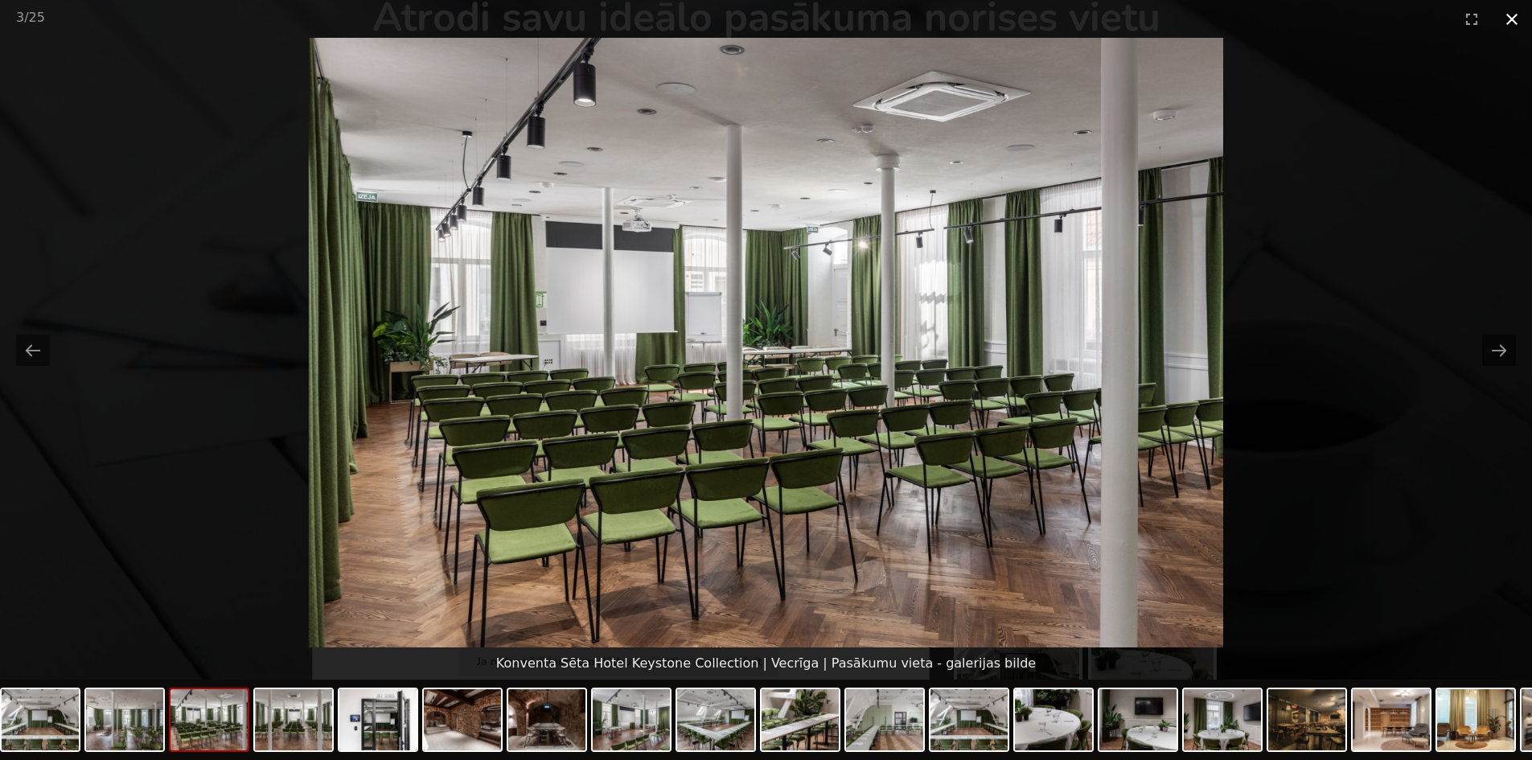
click at [1518, 19] on button "Close gallery" at bounding box center [1512, 19] width 40 height 38
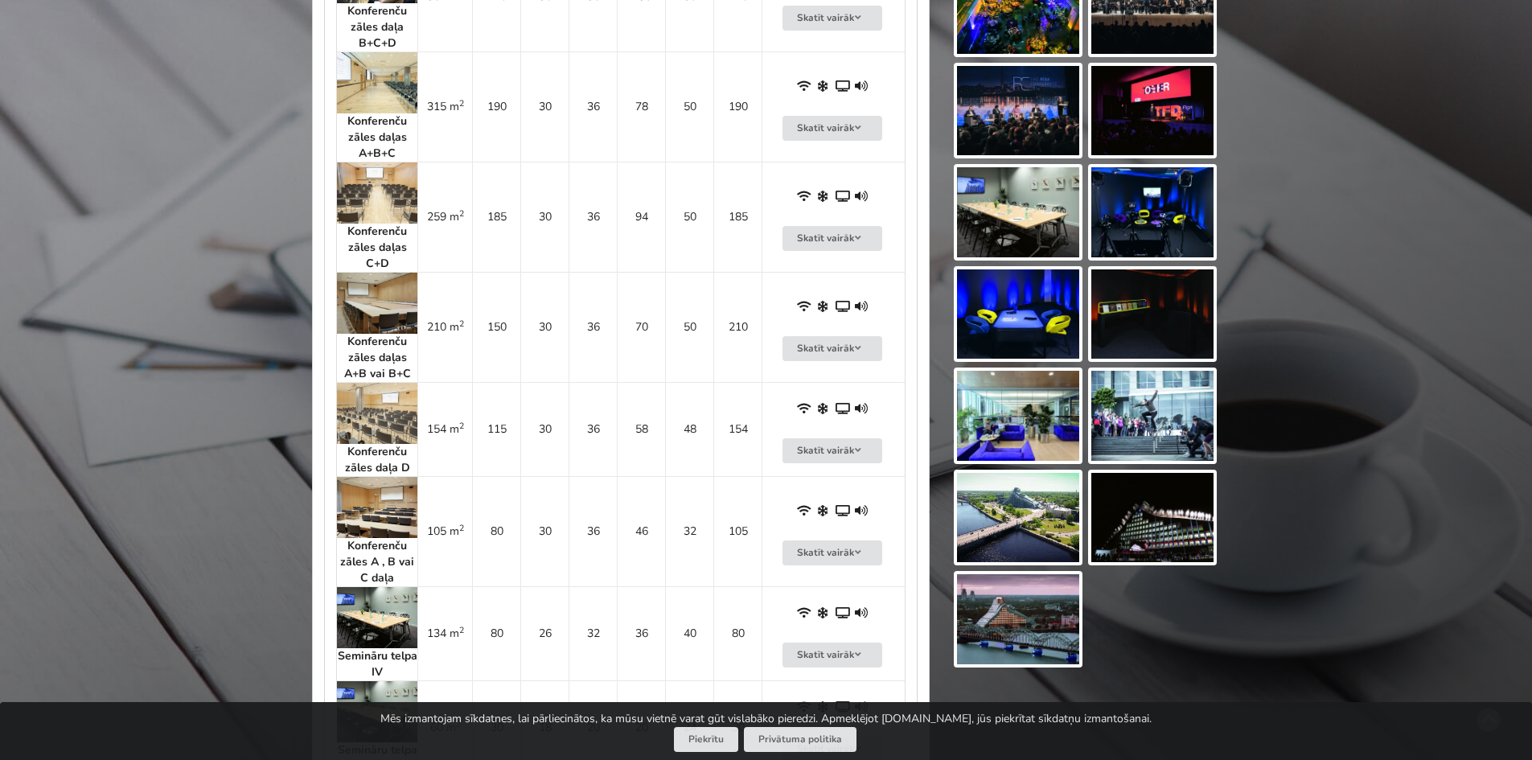
scroll to position [724, 0]
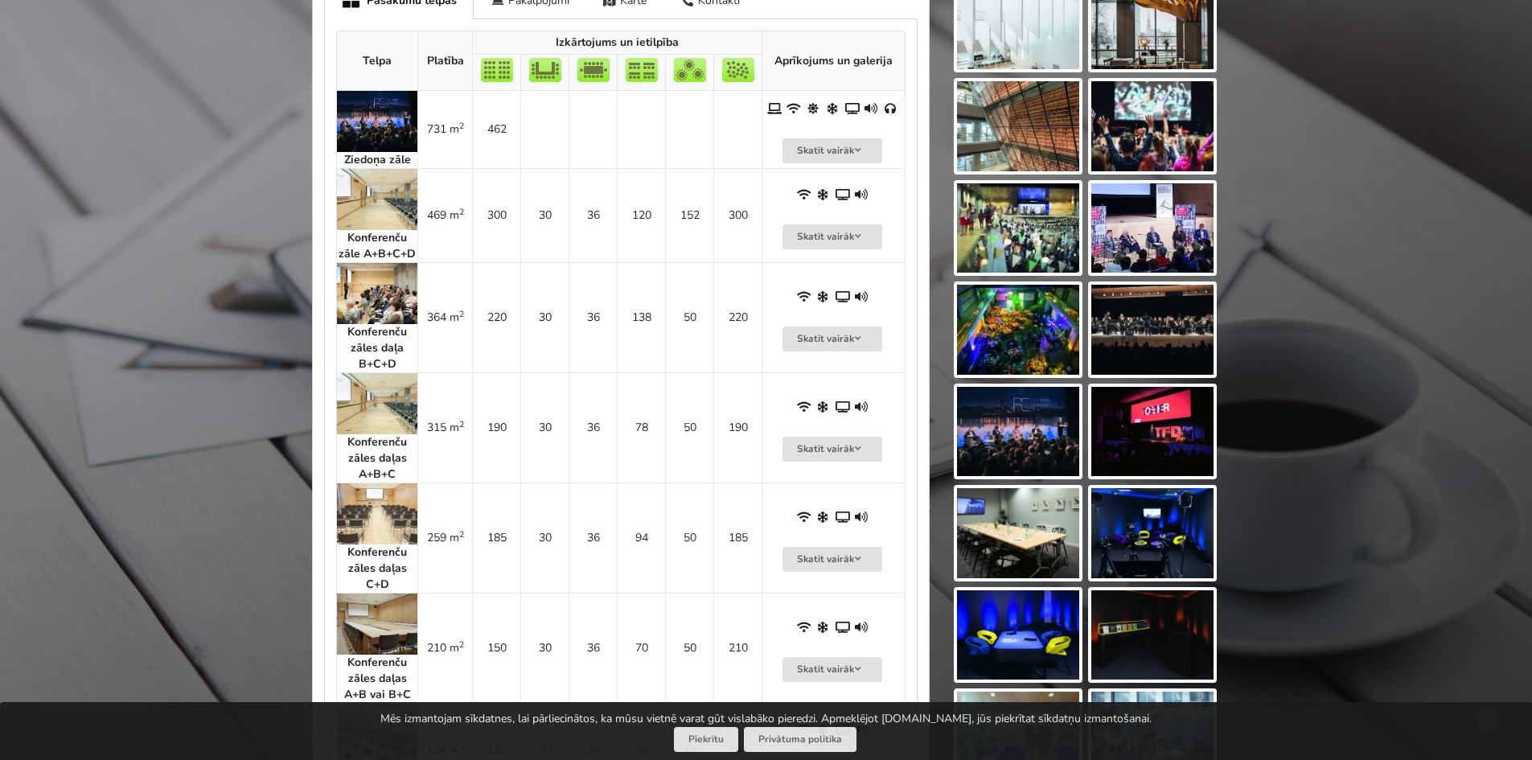
click at [394, 307] on img at bounding box center [377, 293] width 80 height 61
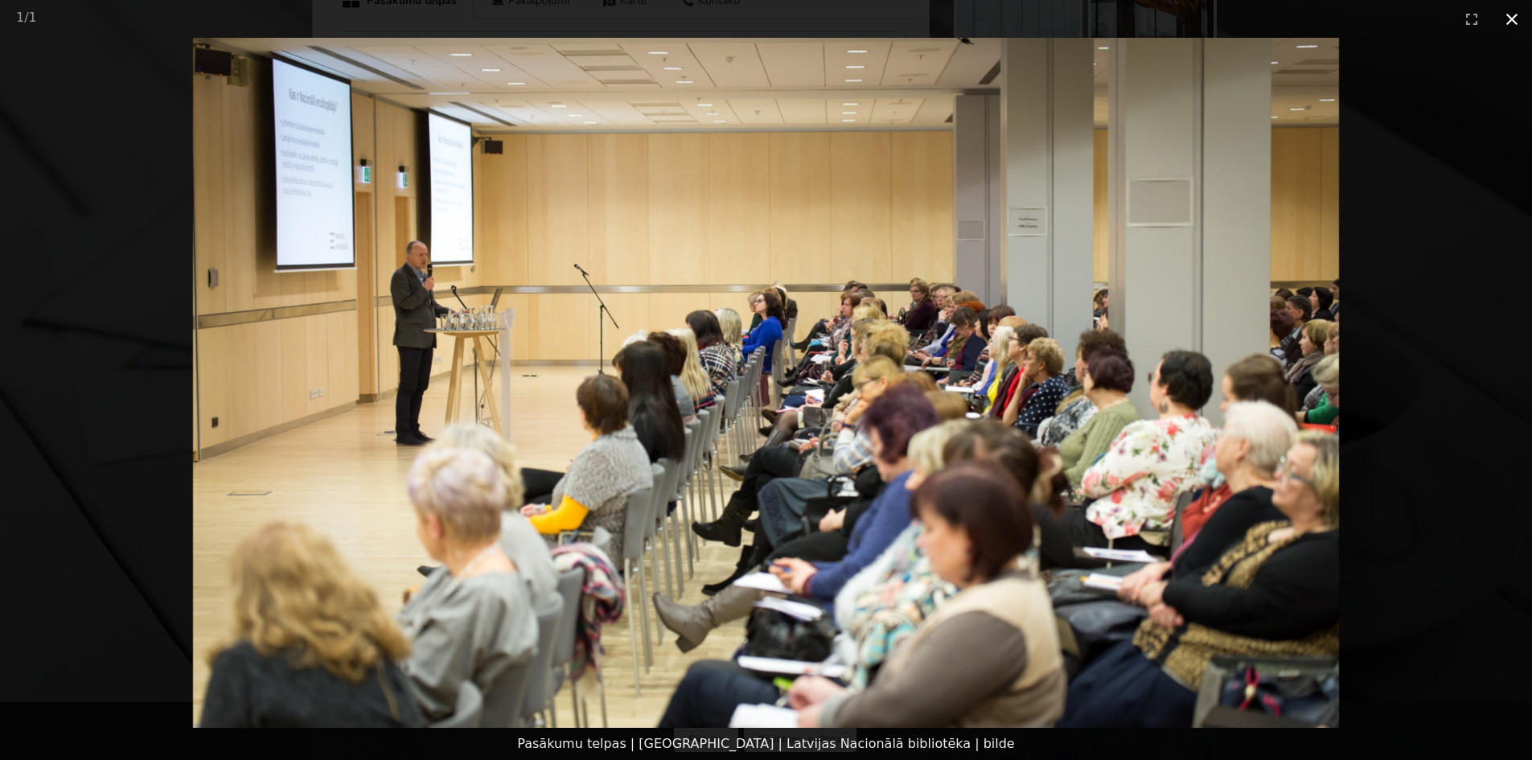
click at [1519, 16] on button "Close gallery" at bounding box center [1512, 19] width 40 height 38
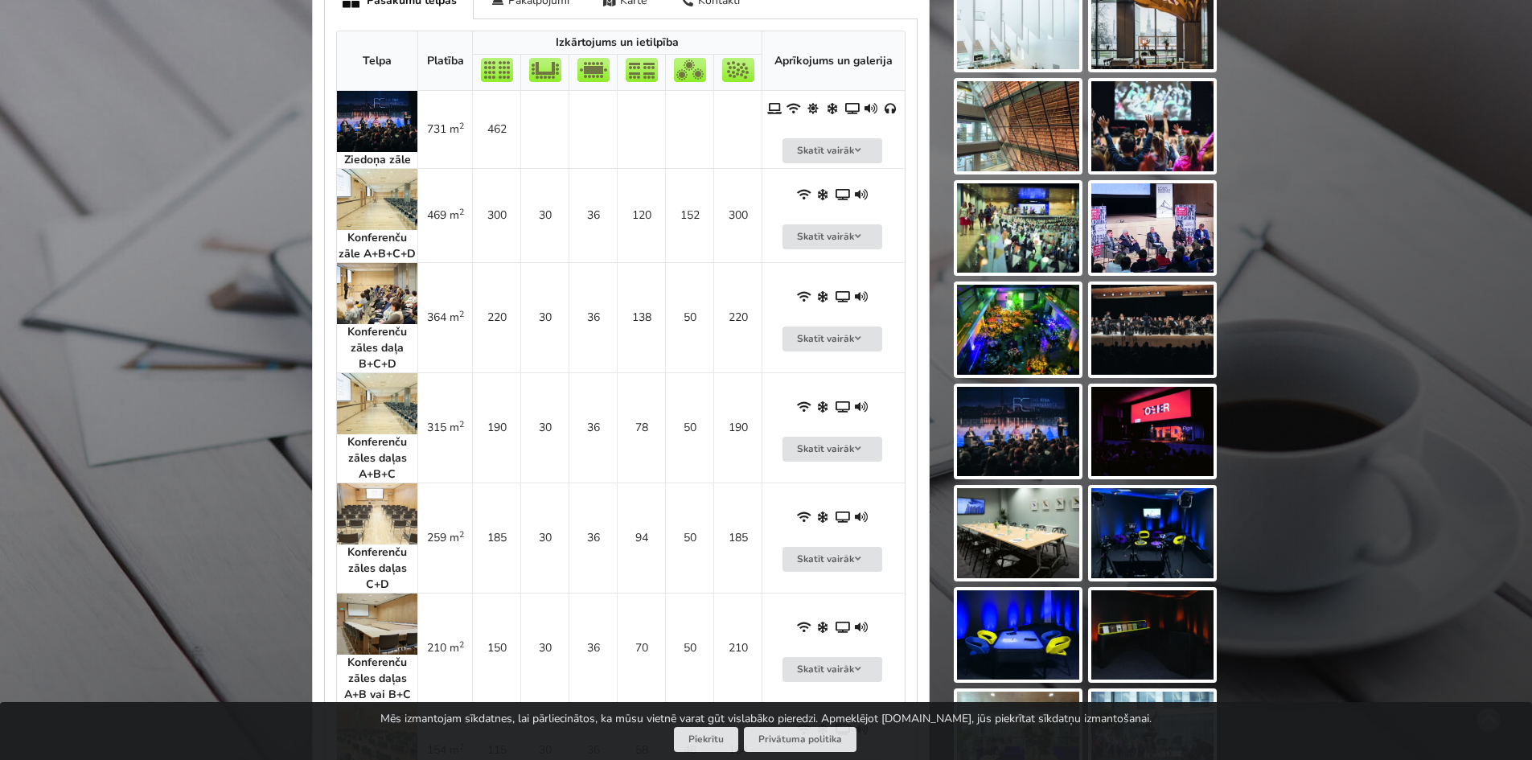
click at [373, 412] on img at bounding box center [377, 403] width 80 height 61
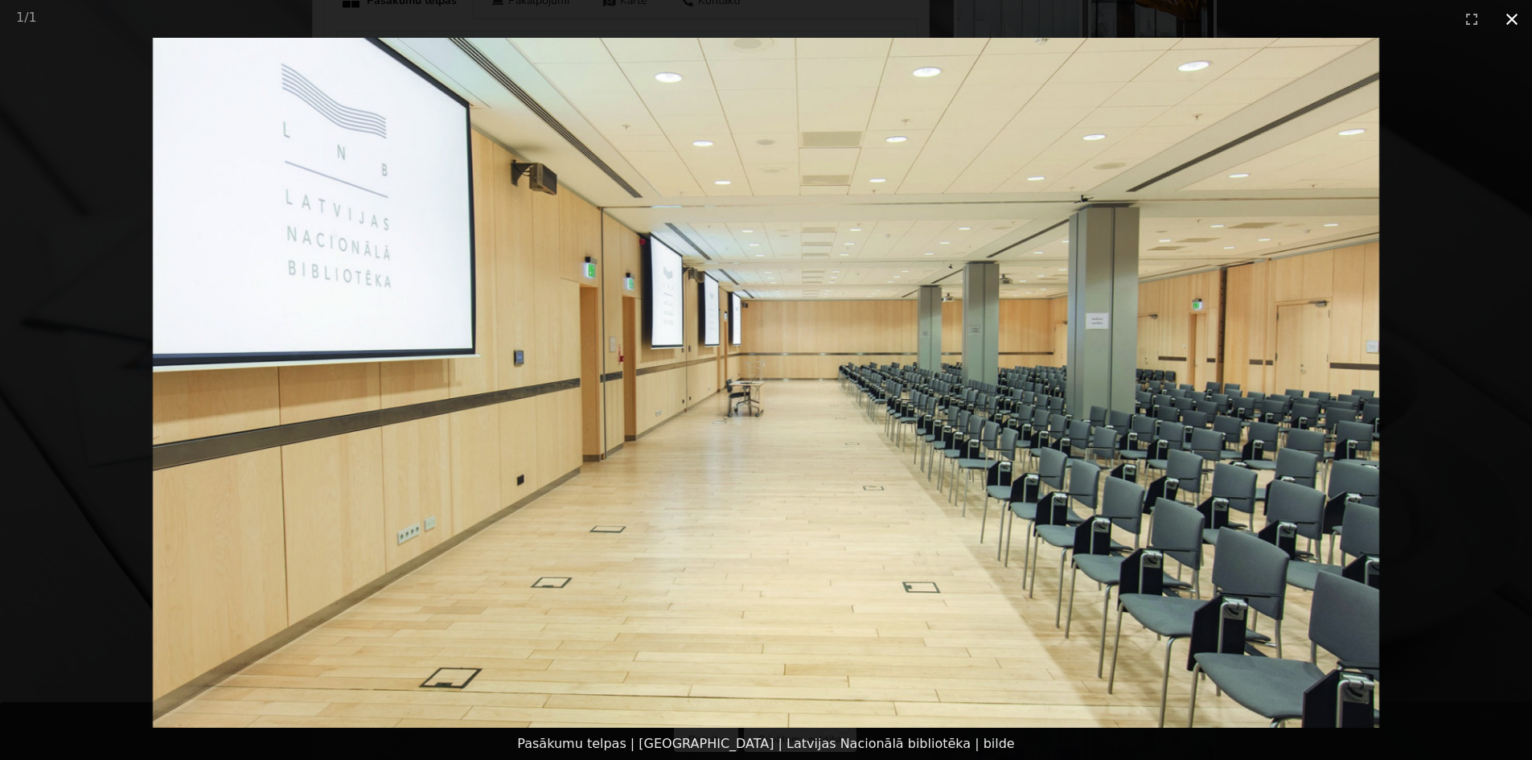
click at [1509, 23] on button "Close gallery" at bounding box center [1512, 19] width 40 height 38
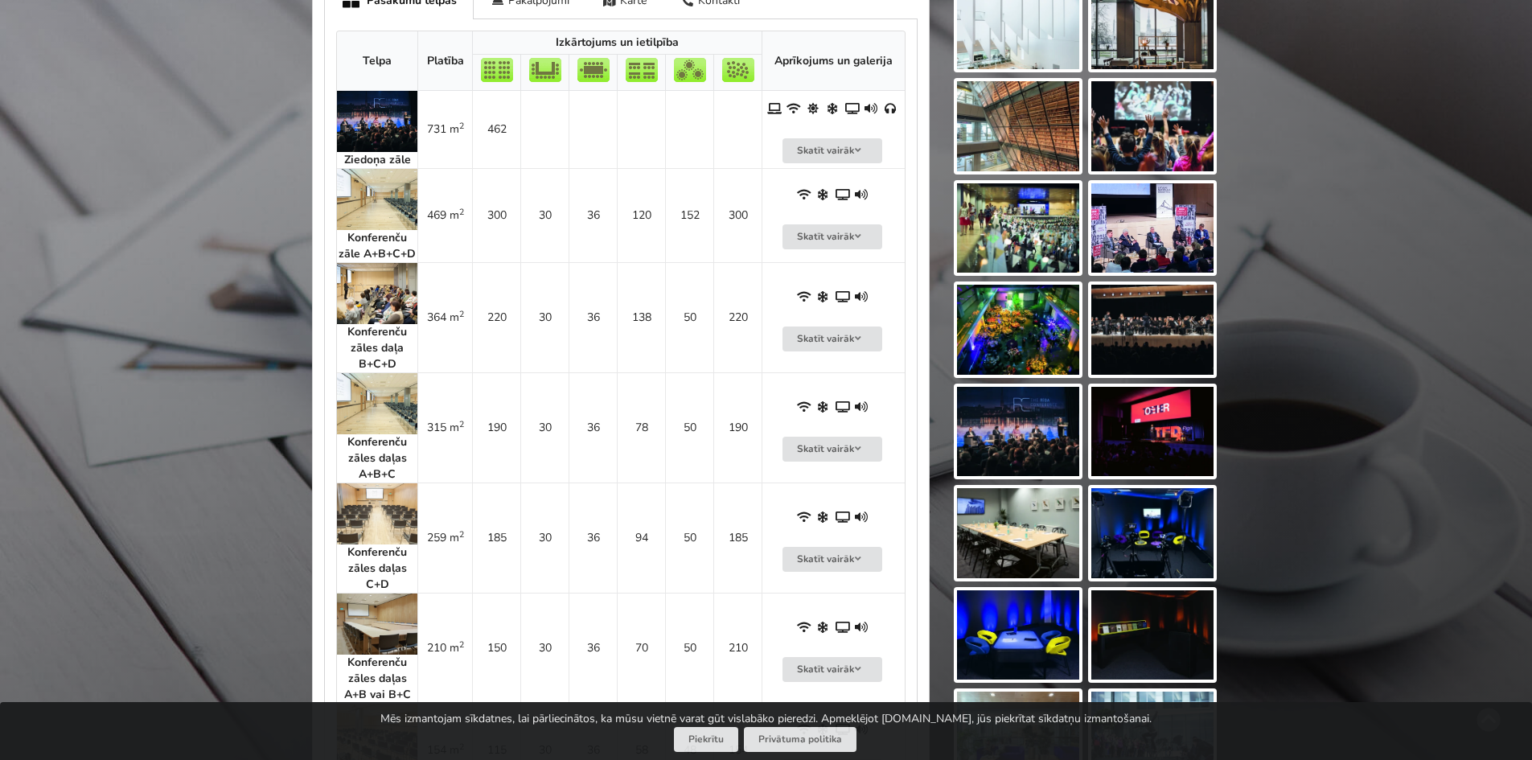
click at [347, 546] on strong "Konferenču zāles daļas C+D" at bounding box center [377, 568] width 60 height 47
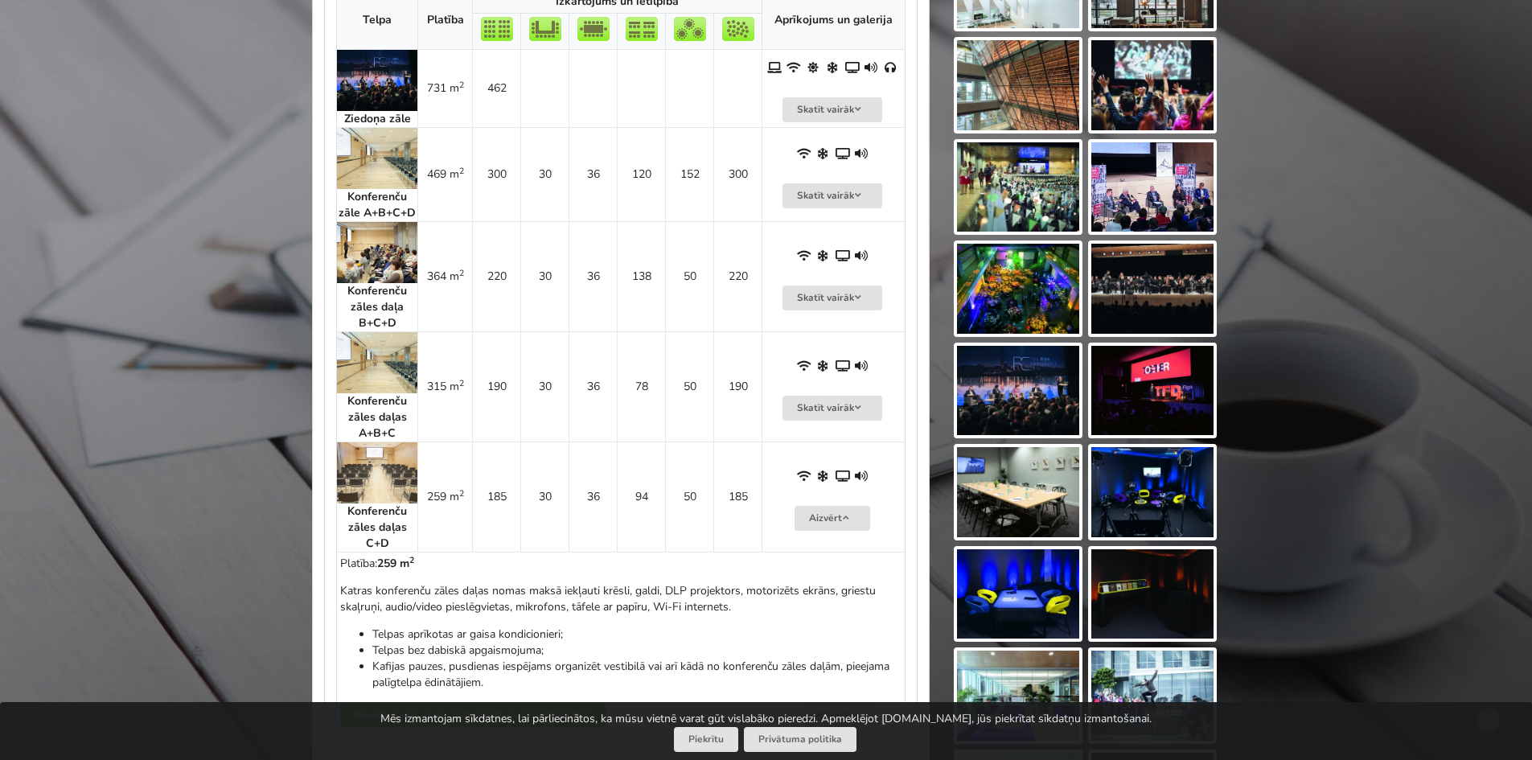
scroll to position [1287, 0]
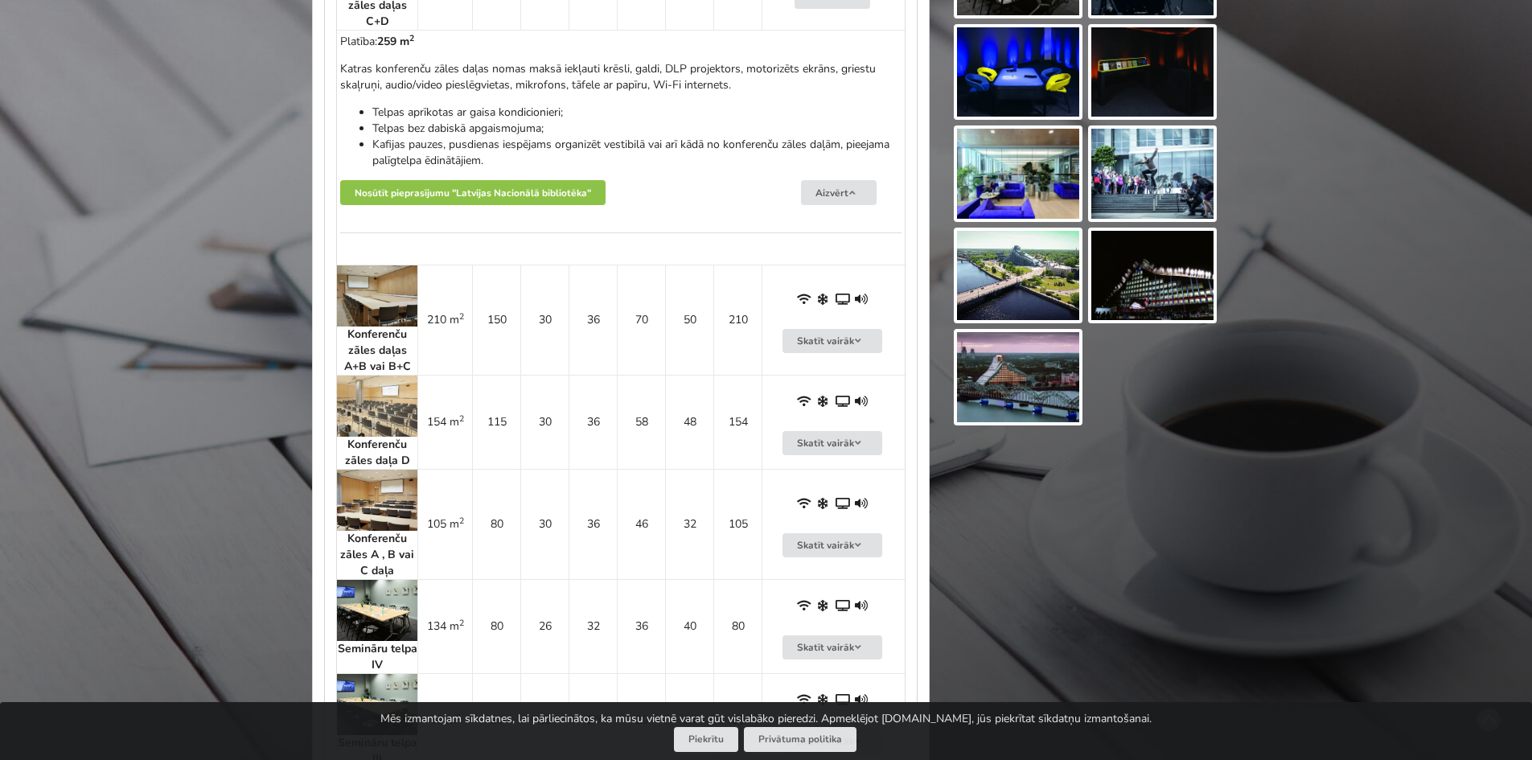
click at [406, 508] on img at bounding box center [377, 500] width 80 height 61
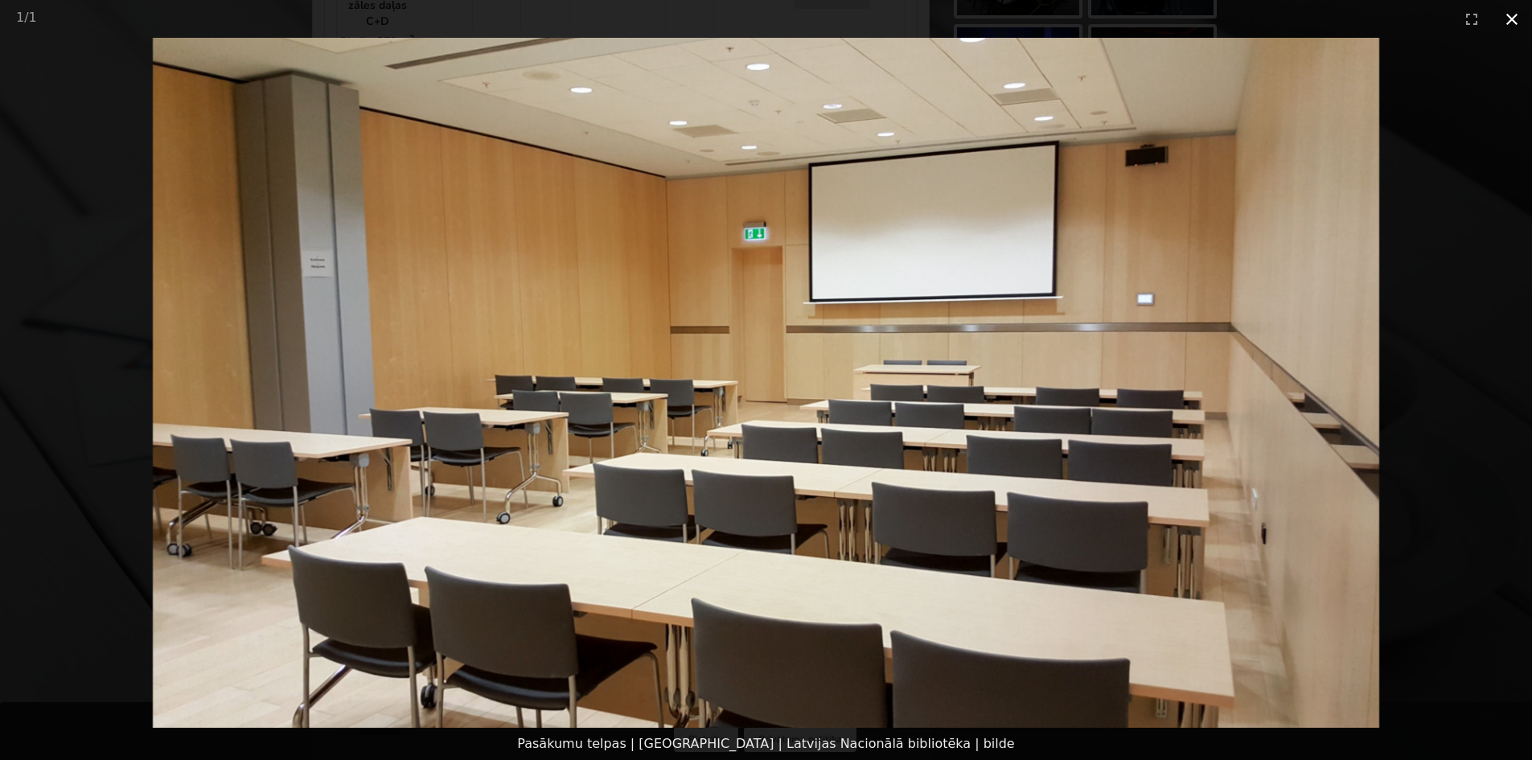
click at [1513, 17] on button "Close gallery" at bounding box center [1512, 19] width 40 height 38
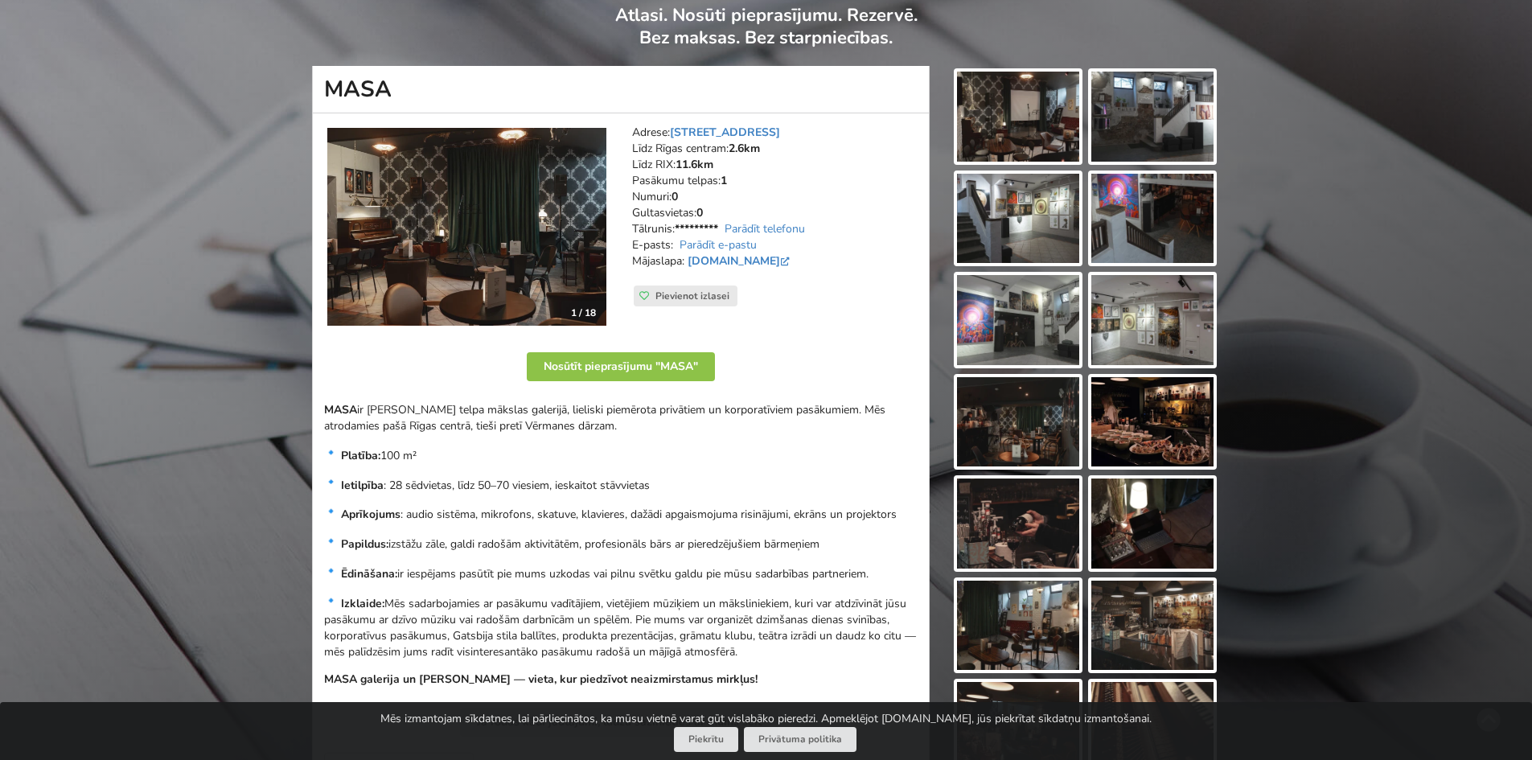
scroll to position [80, 0]
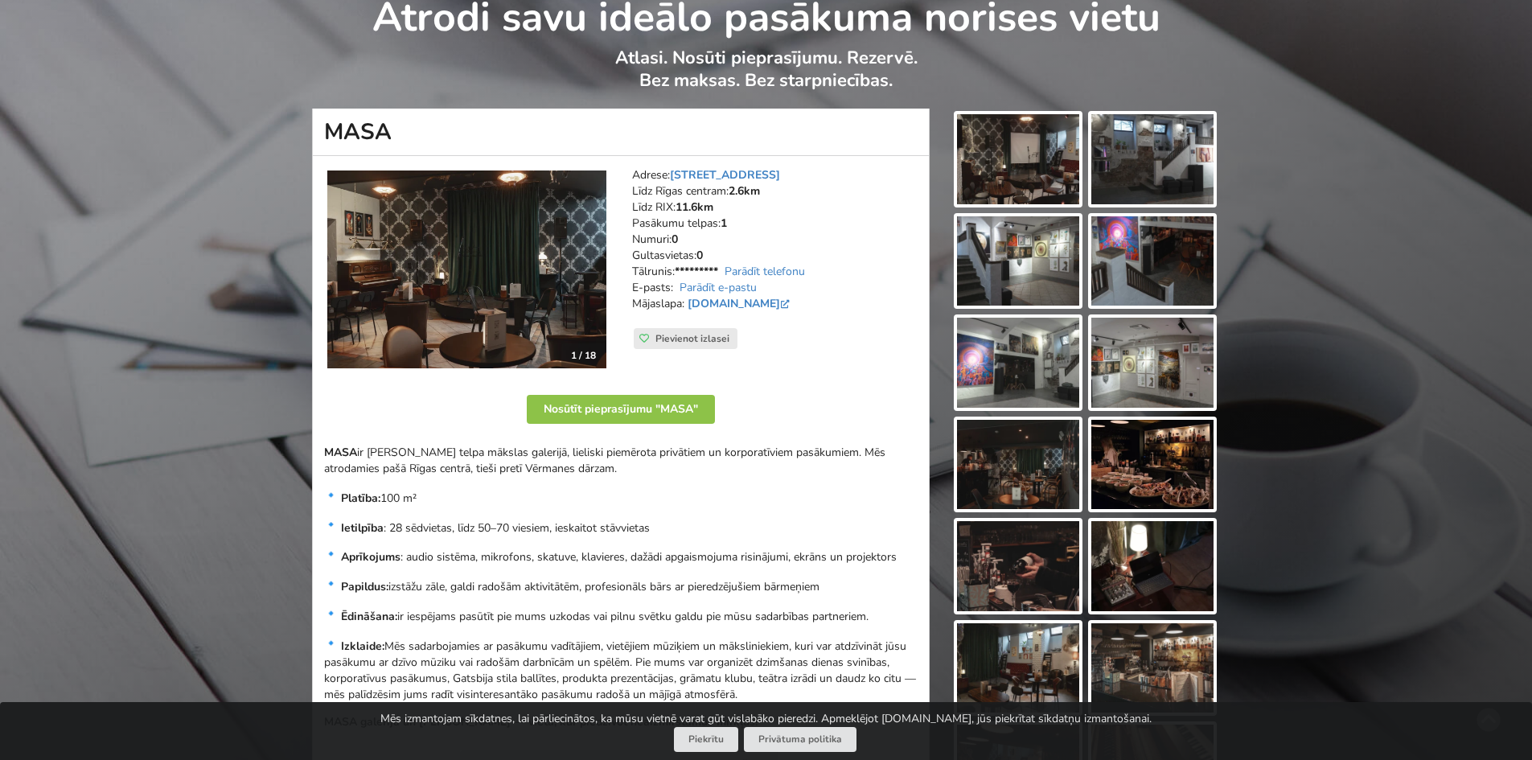
click at [425, 263] on img at bounding box center [466, 270] width 279 height 199
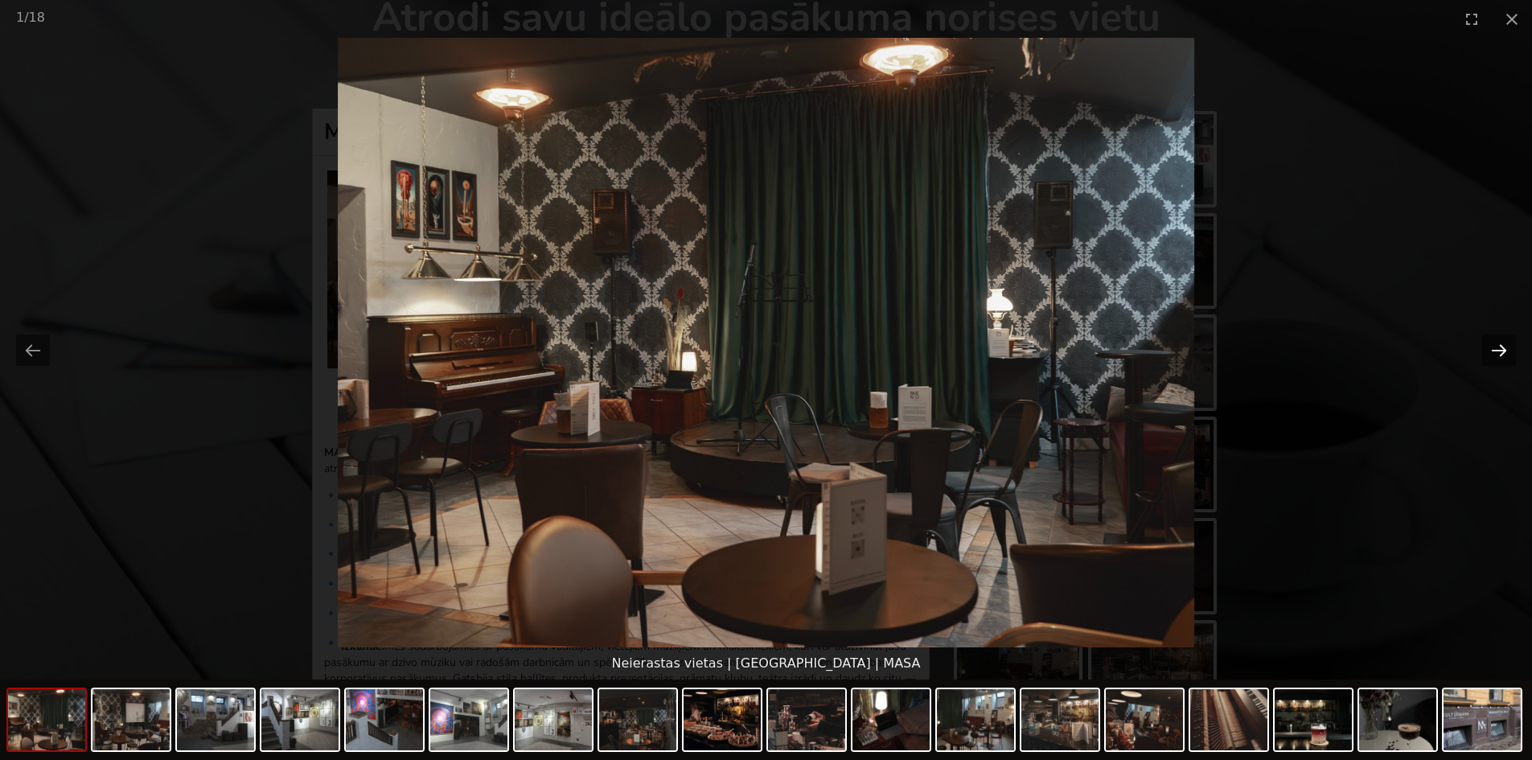
click at [1502, 340] on button "Next slide" at bounding box center [1499, 350] width 34 height 31
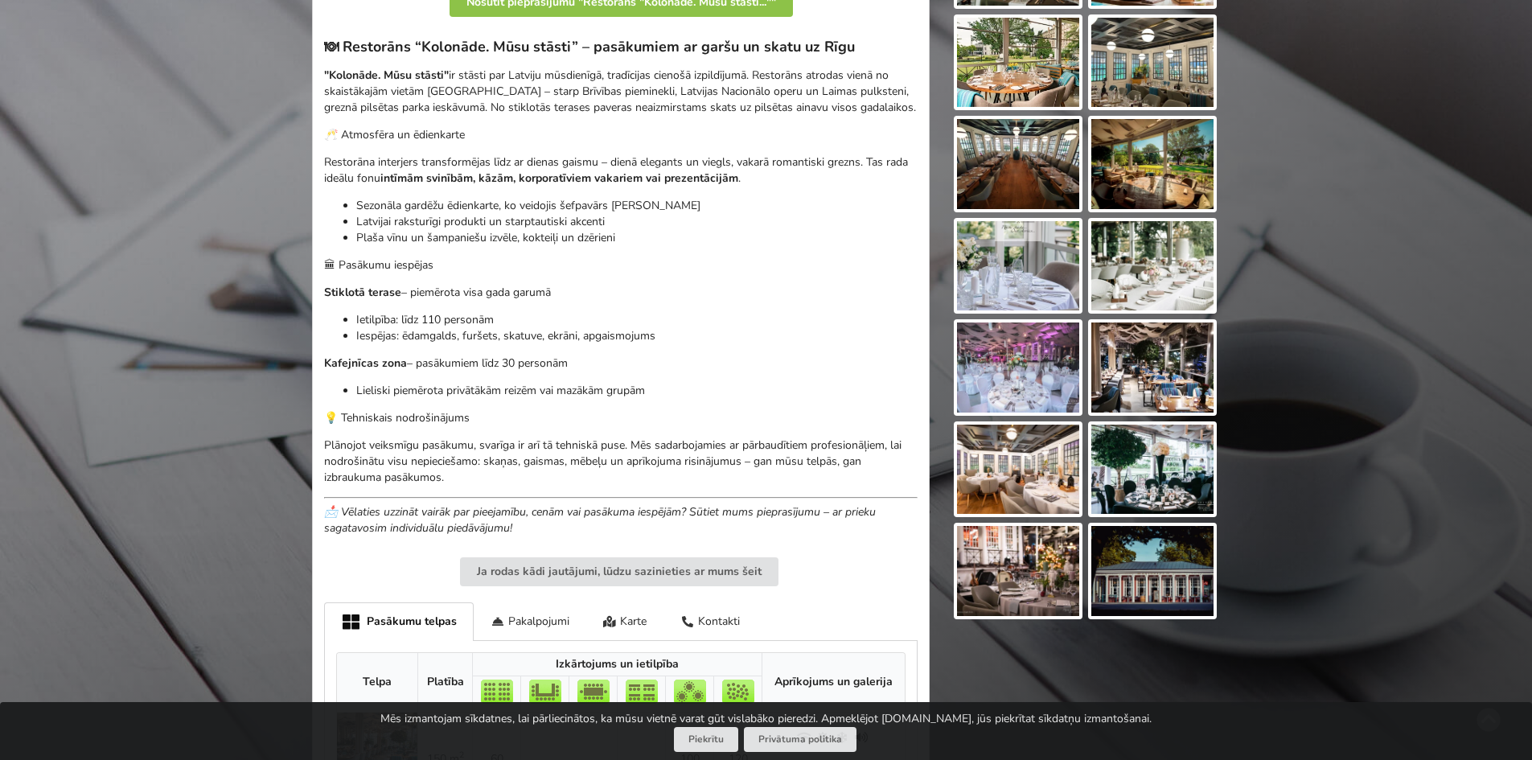
scroll to position [1046, 0]
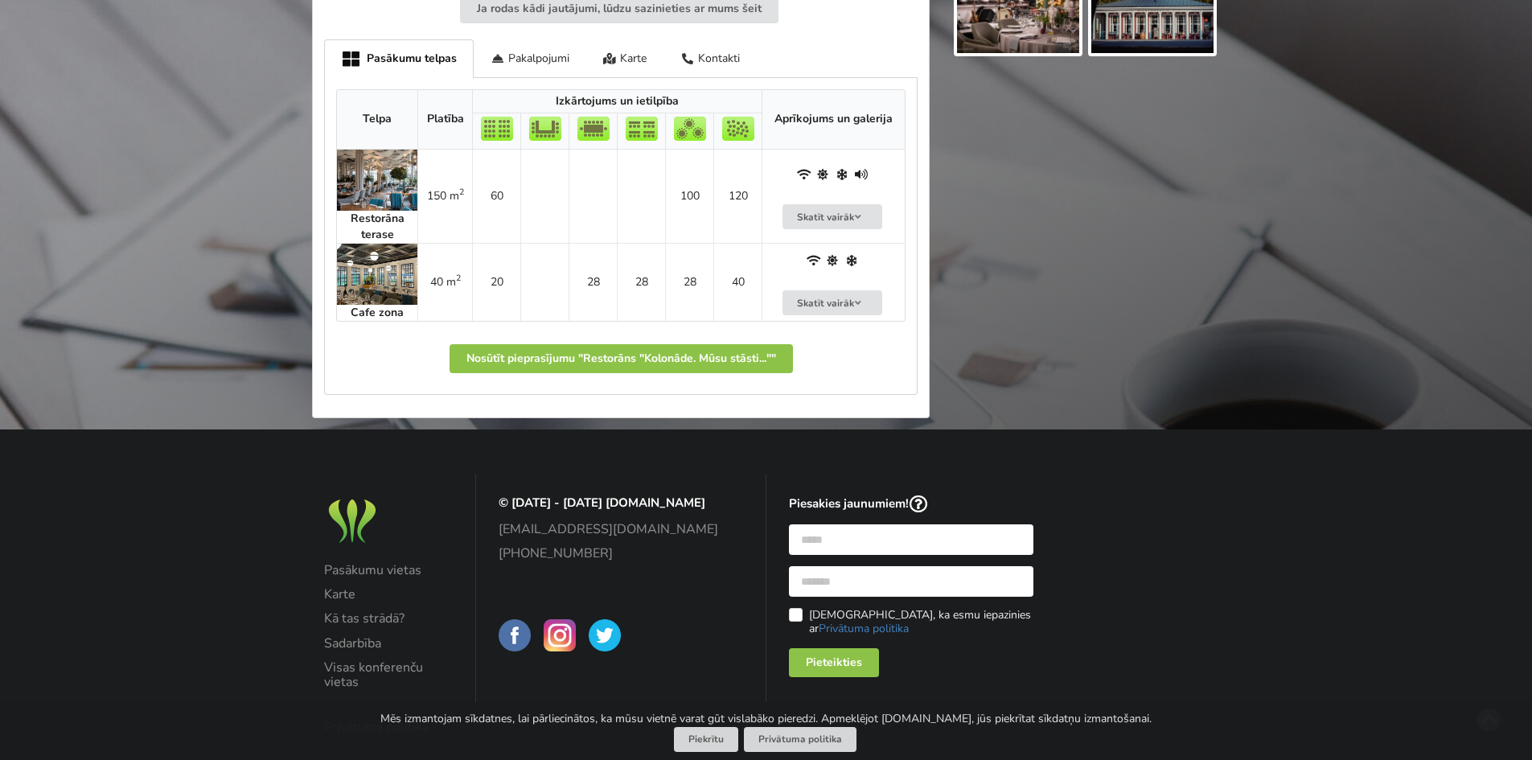
click at [399, 184] on img at bounding box center [377, 180] width 80 height 61
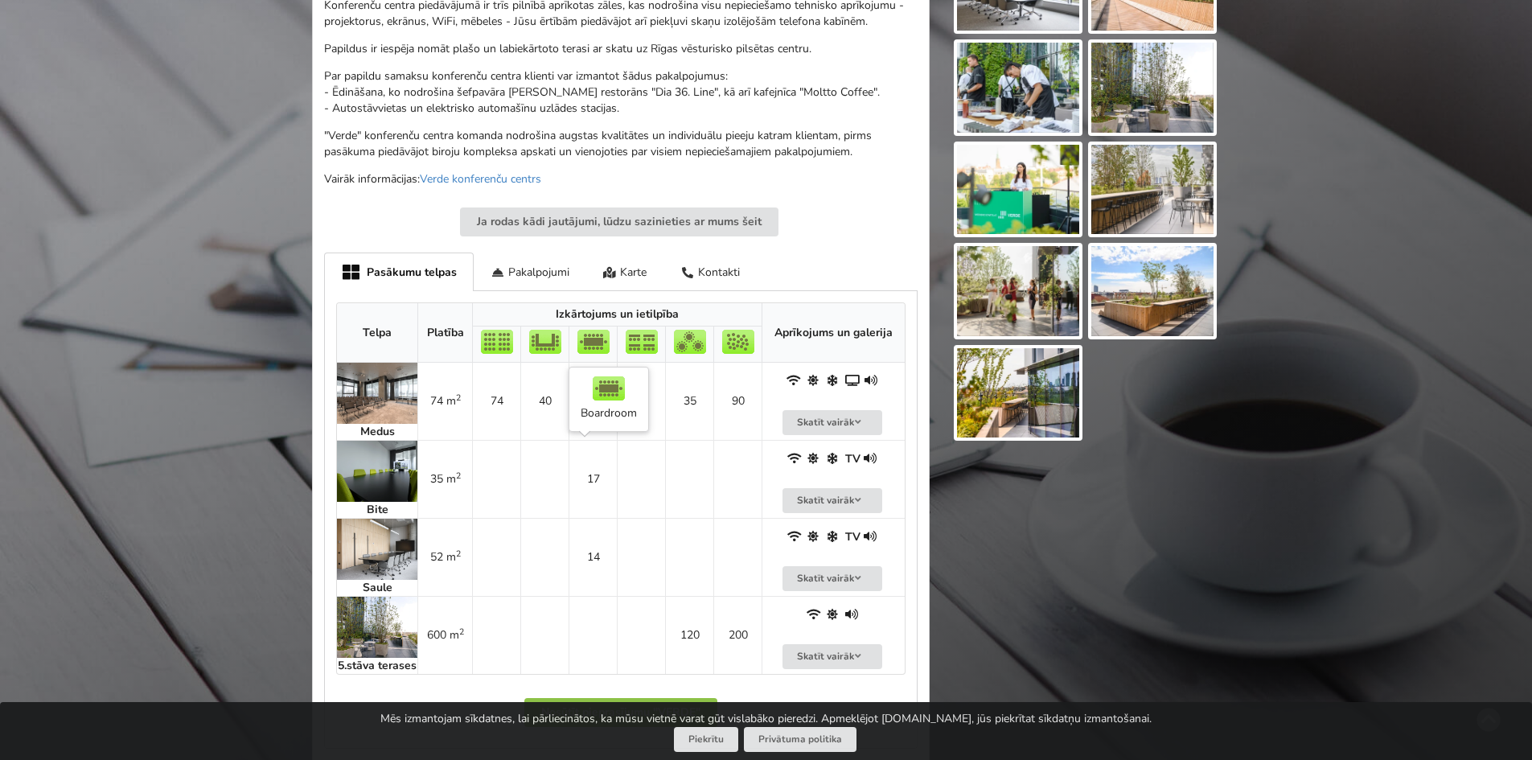
scroll to position [562, 0]
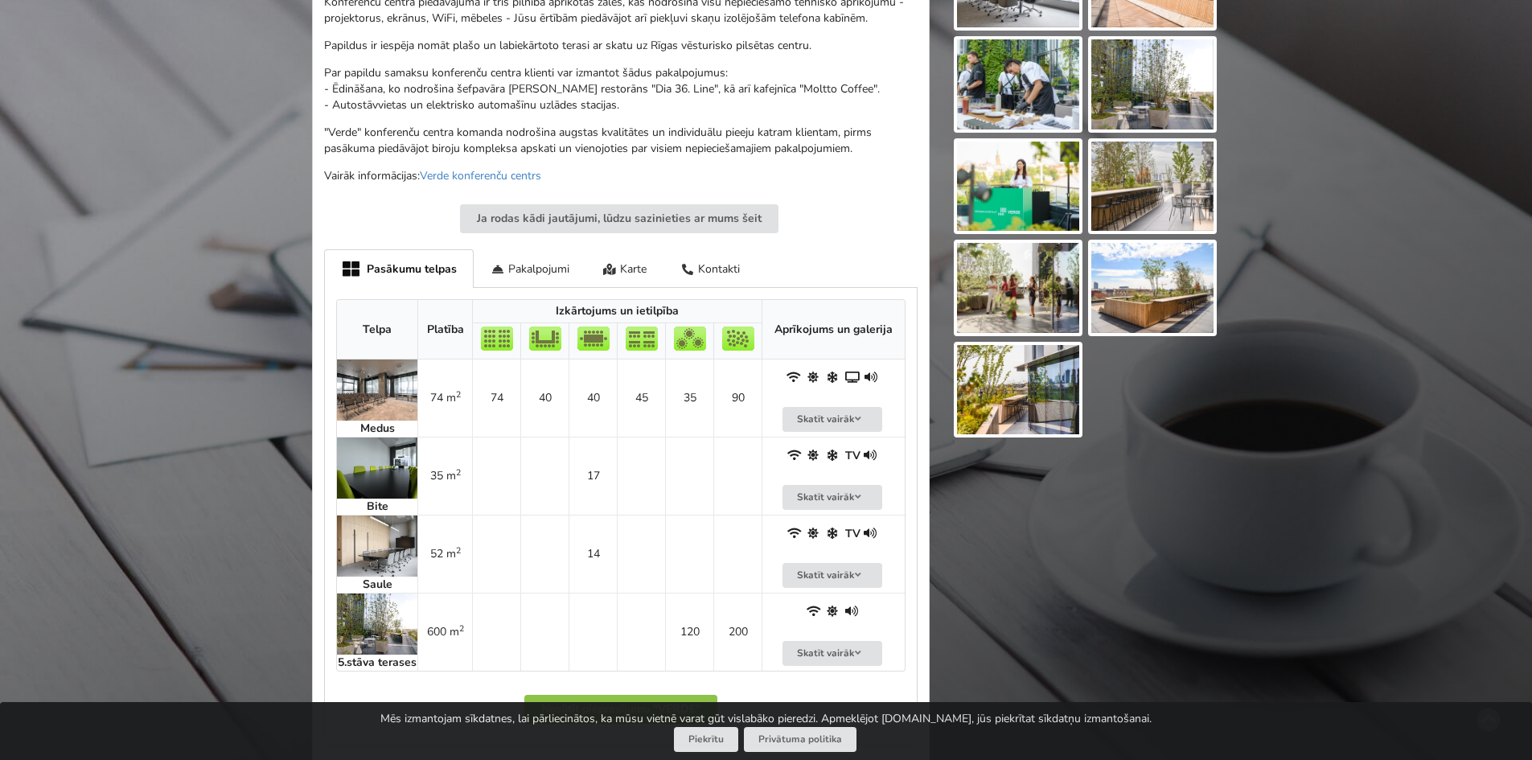
click at [372, 417] on img at bounding box center [377, 390] width 80 height 61
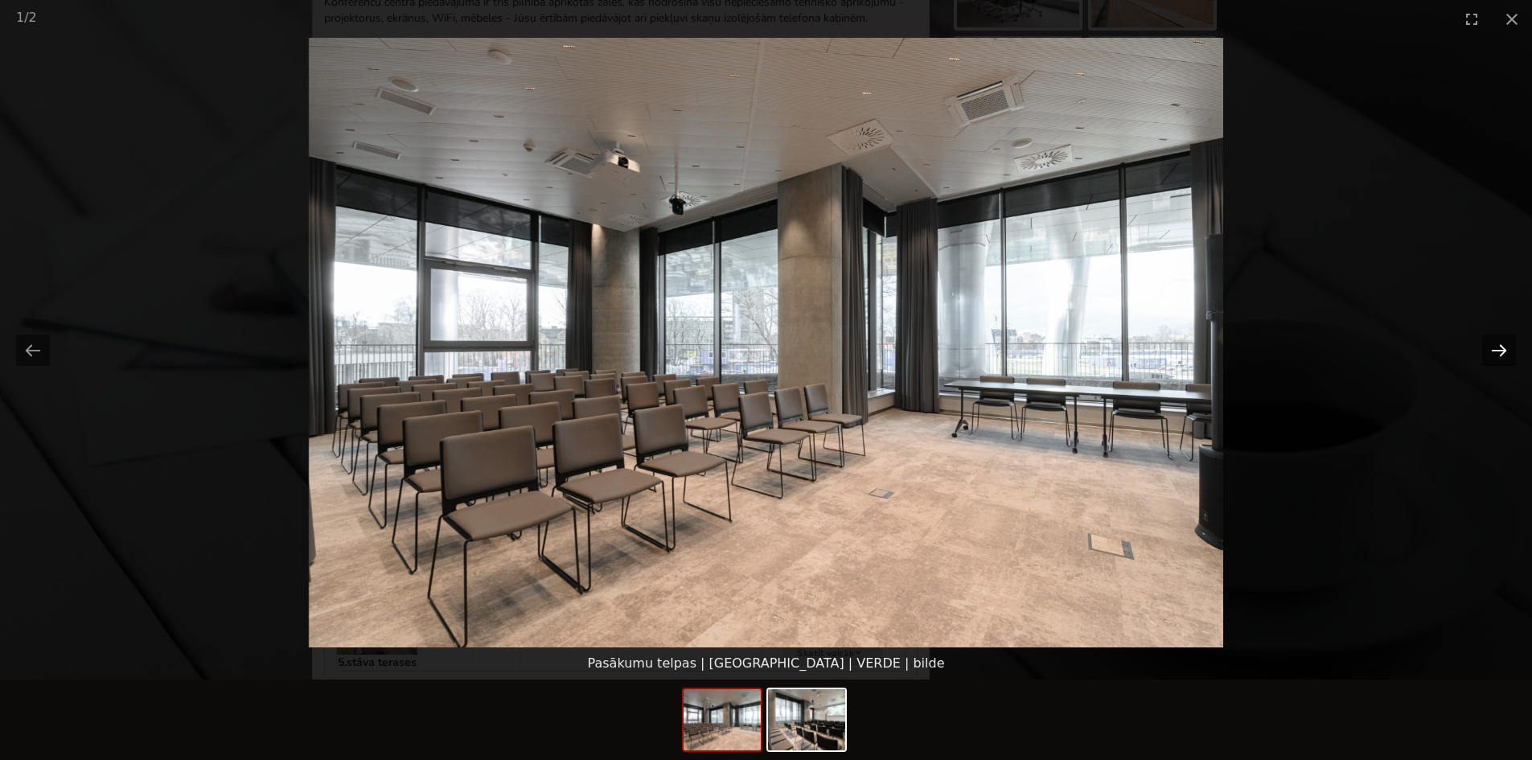
click at [1496, 351] on button "Next slide" at bounding box center [1499, 350] width 34 height 31
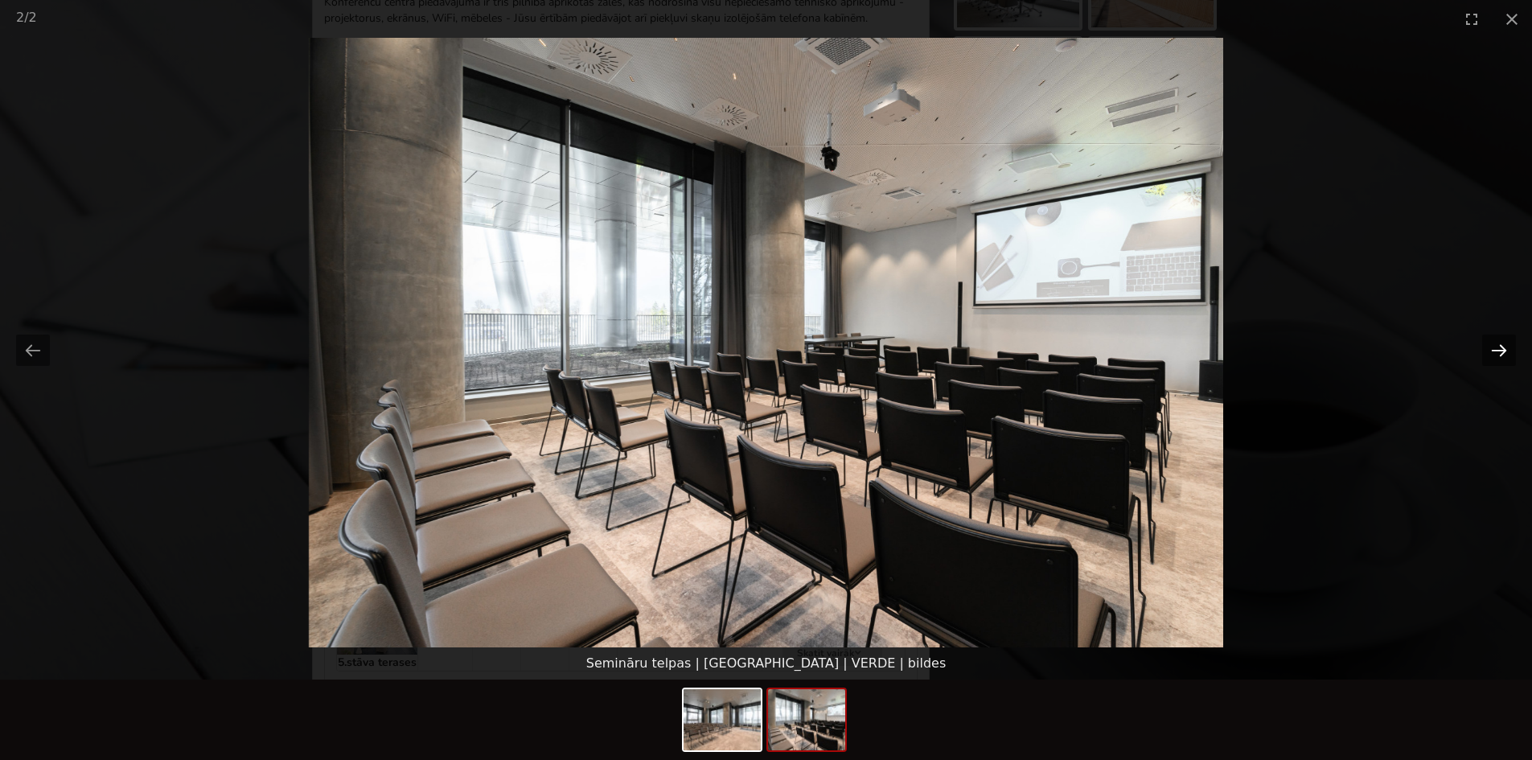
click at [1496, 351] on button "Next slide" at bounding box center [1499, 350] width 34 height 31
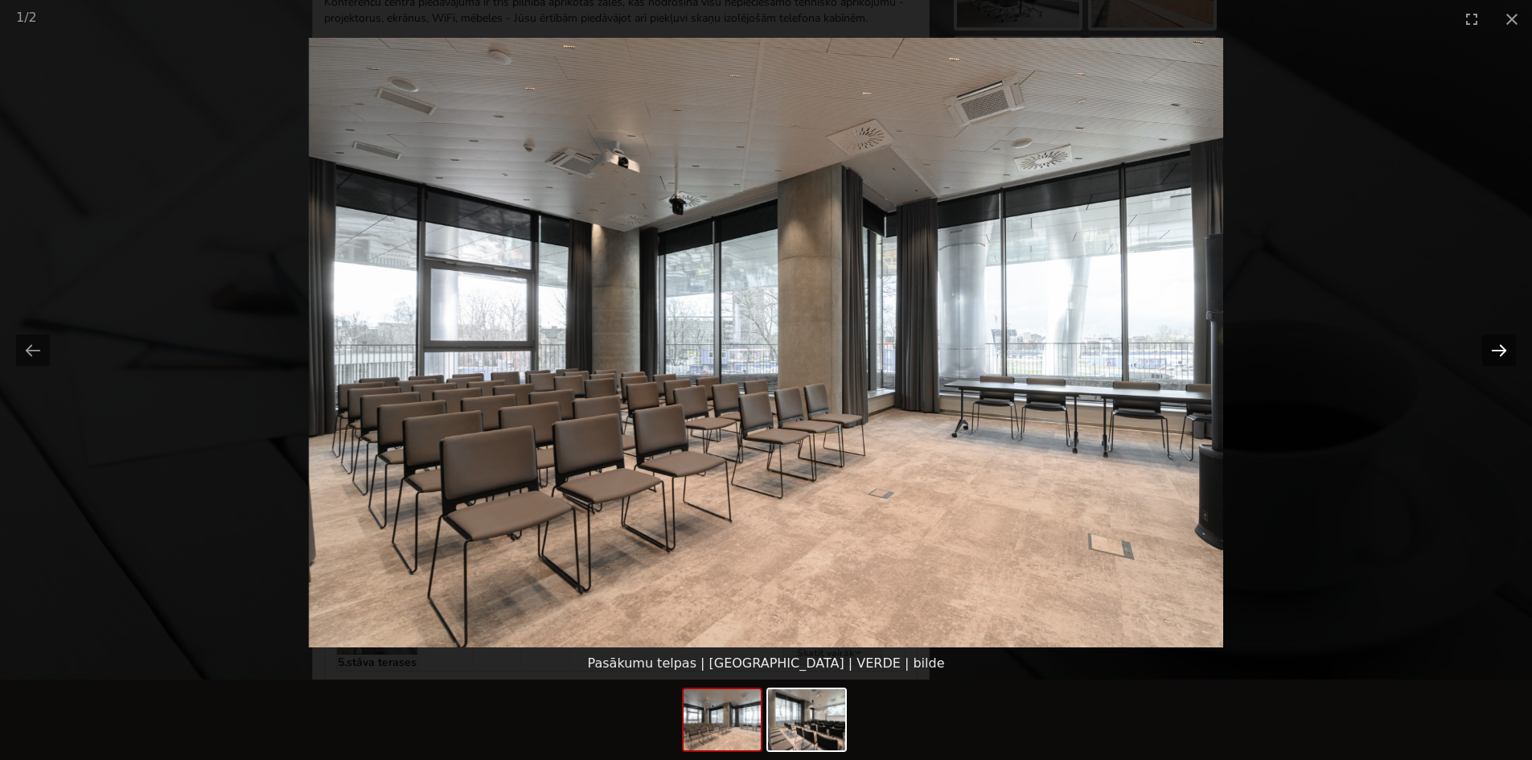
click at [1496, 351] on button "Next slide" at bounding box center [1499, 350] width 34 height 31
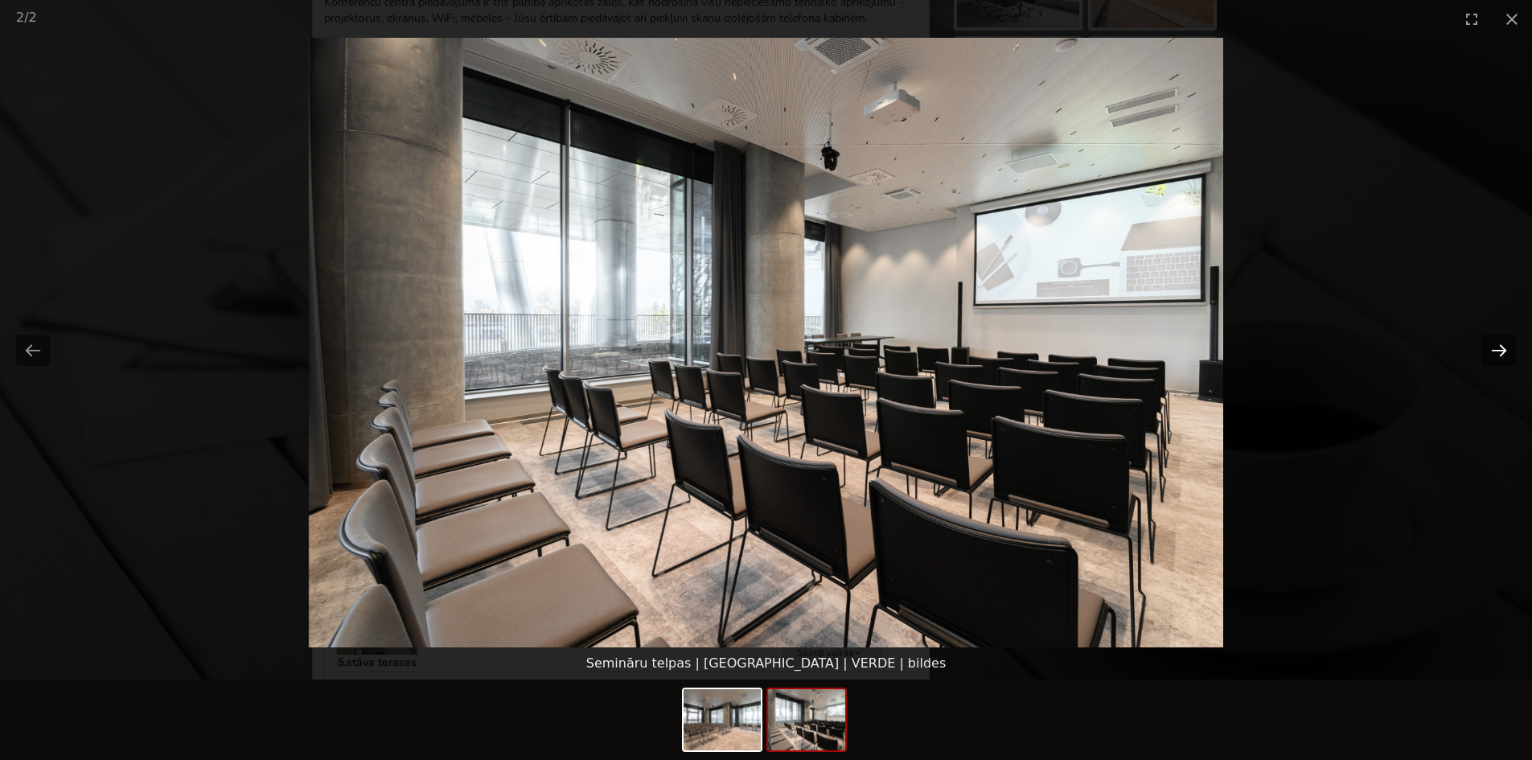
click at [1496, 351] on button "Next slide" at bounding box center [1499, 350] width 34 height 31
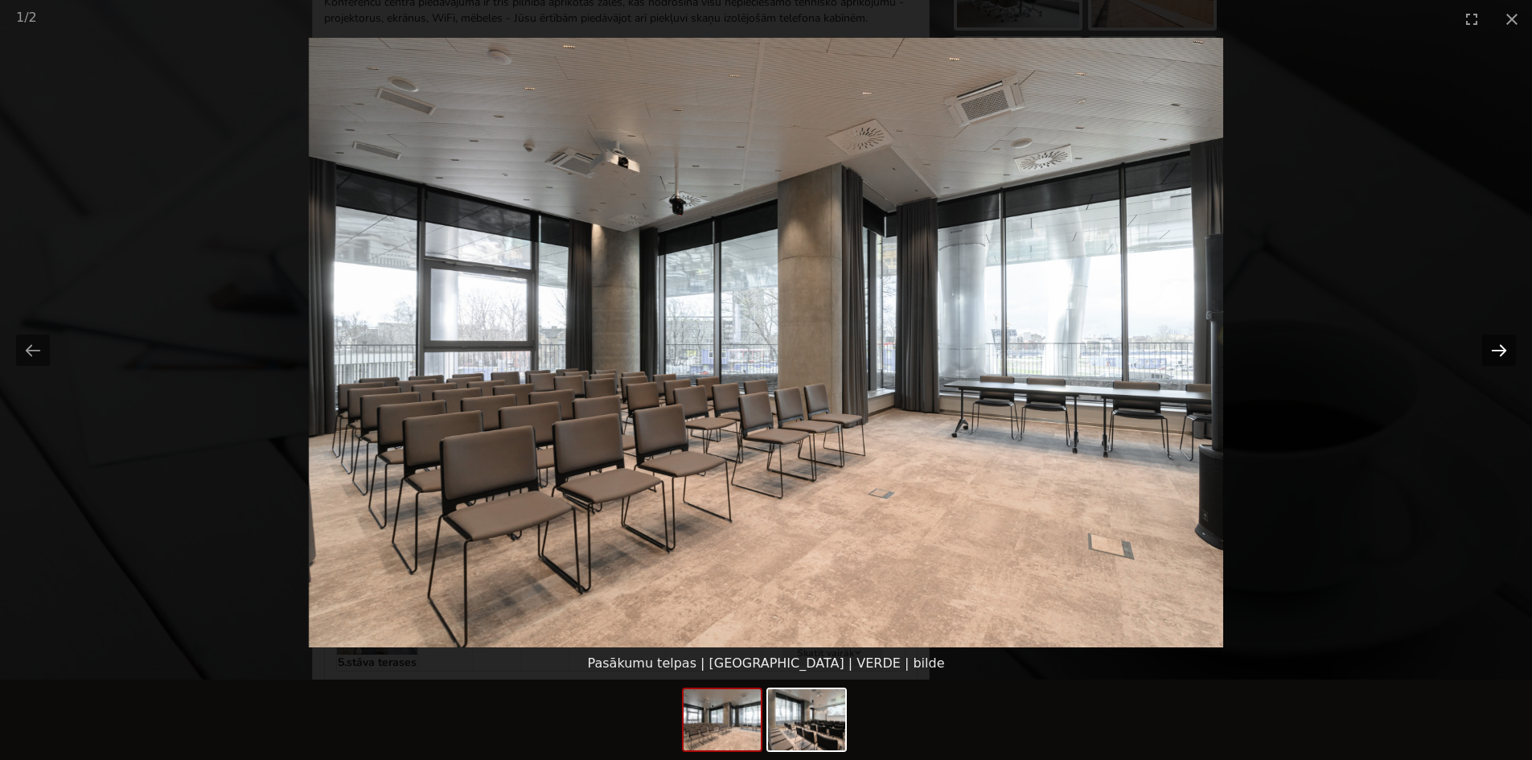
click at [1496, 351] on button "Next slide" at bounding box center [1499, 350] width 34 height 31
